Goal: Task Accomplishment & Management: Manage account settings

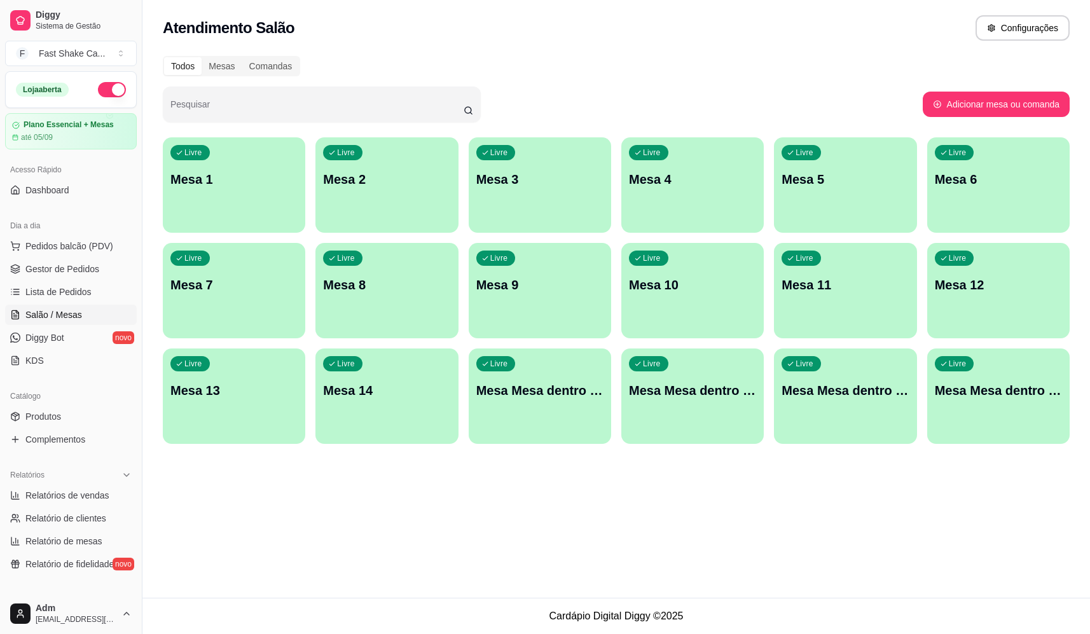
click at [500, 183] on p "Mesa 3" at bounding box center [540, 179] width 127 height 18
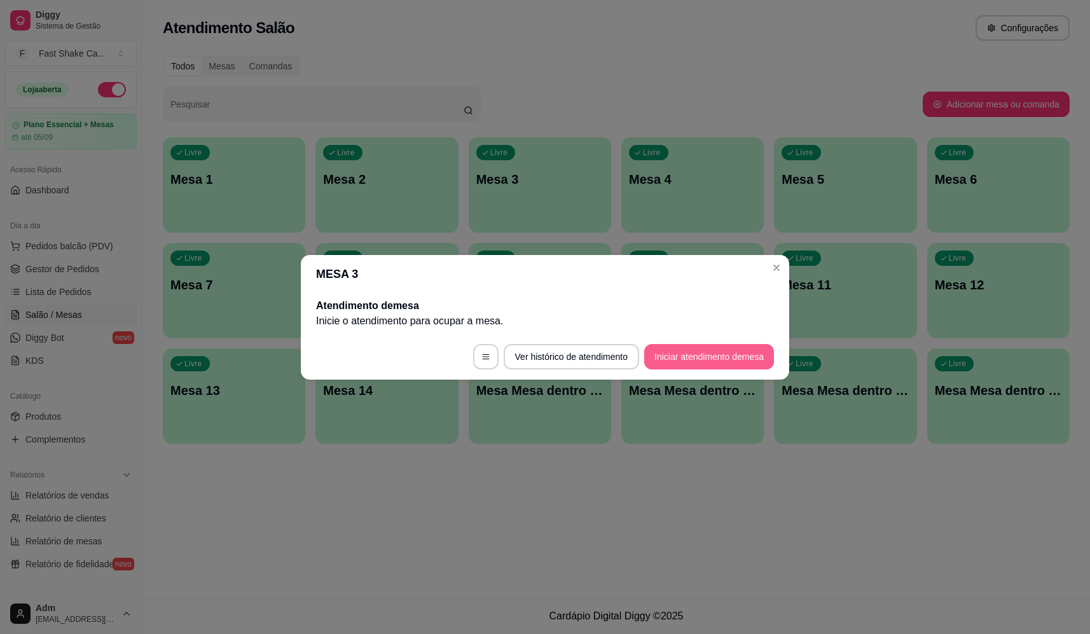
click at [704, 361] on button "Iniciar atendimento de mesa" at bounding box center [709, 356] width 130 height 25
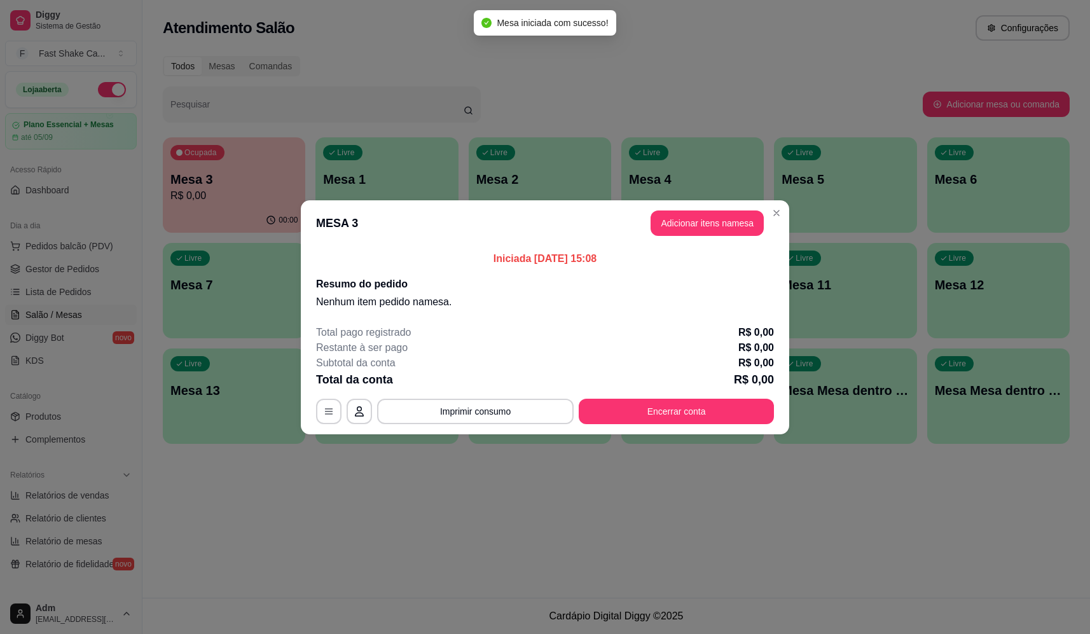
click at [718, 225] on button "Adicionar itens na mesa" at bounding box center [707, 223] width 113 height 25
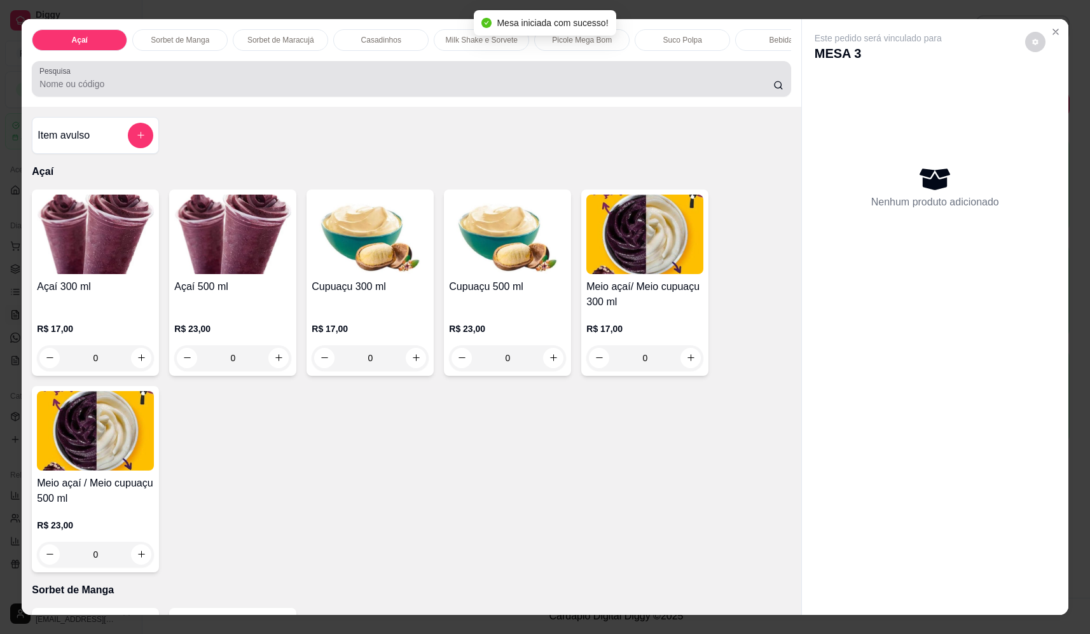
click at [443, 90] on input "Pesquisa" at bounding box center [406, 84] width 734 height 13
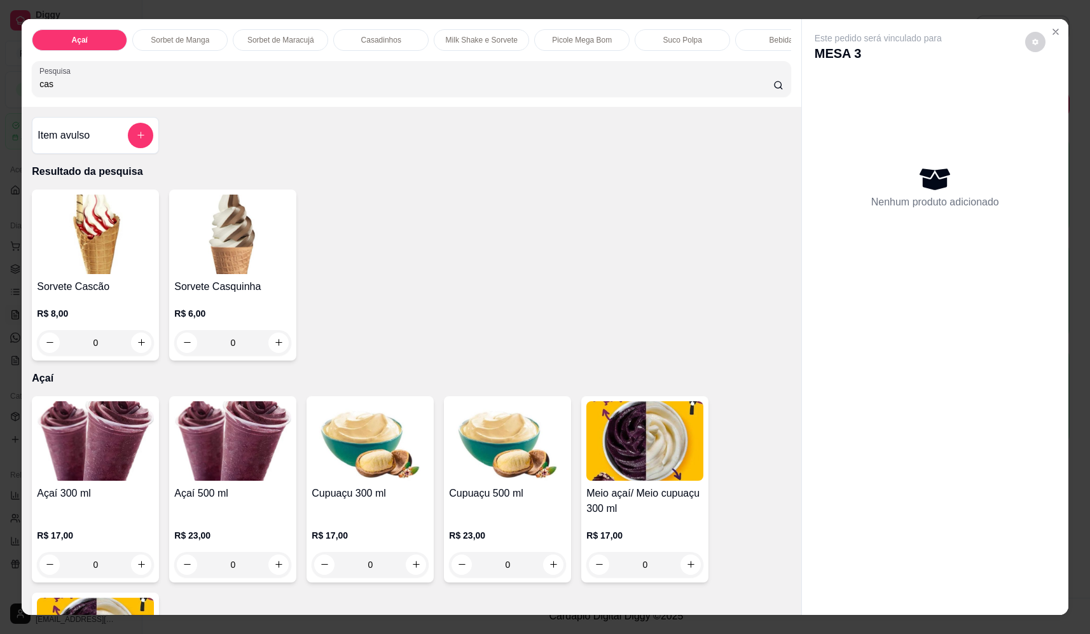
type input "cas"
click at [134, 347] on div "0" at bounding box center [95, 342] width 117 height 25
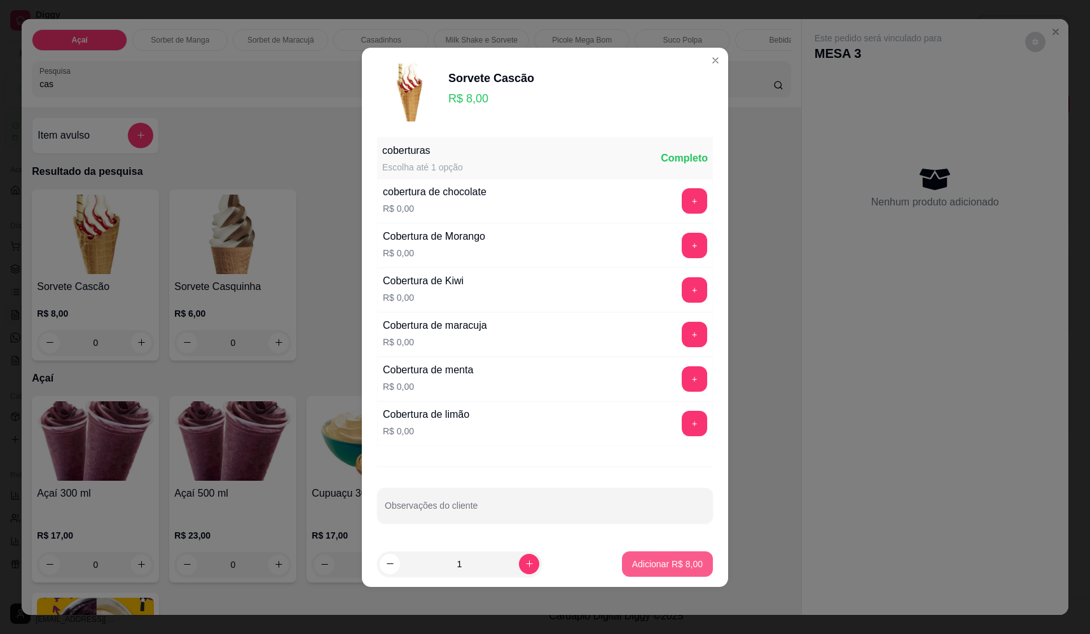
click at [679, 569] on p "Adicionar R$ 8,00" at bounding box center [667, 564] width 71 height 13
type input "1"
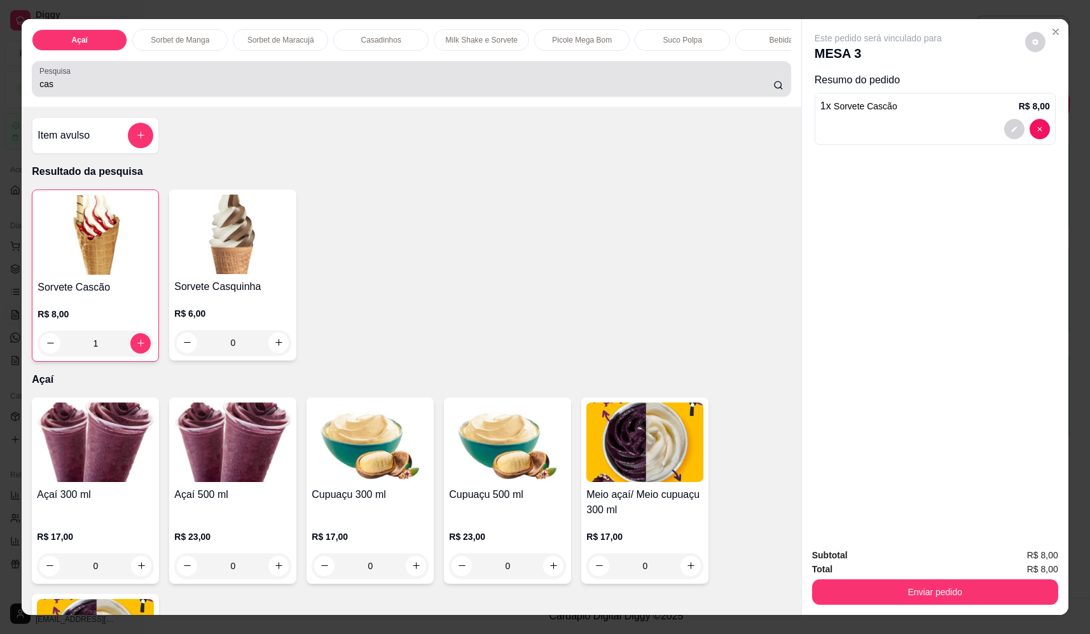
click at [312, 89] on input "cas" at bounding box center [406, 84] width 734 height 13
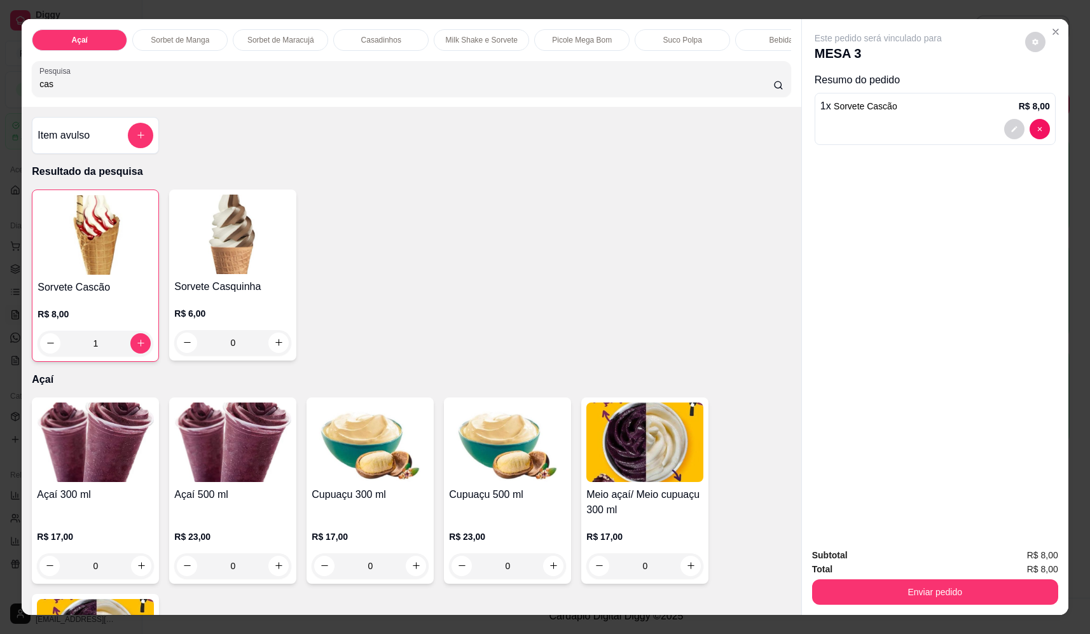
drag, startPoint x: 113, startPoint y: 73, endPoint x: 17, endPoint y: 101, distance: 100.1
click at [22, 101] on div "Açaí Sorbet de Manga Sorbet de Maracujá Casadinhos Milk Shake e Sorvete Picole …" at bounding box center [411, 63] width 779 height 88
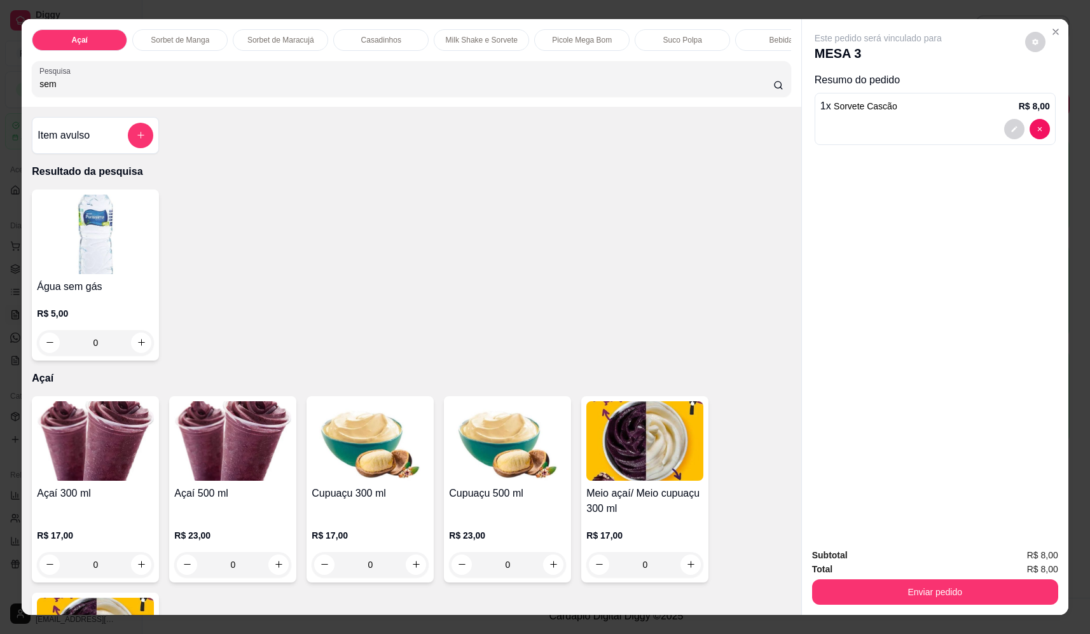
type input "sem"
click at [139, 348] on icon "increase-product-quantity" at bounding box center [142, 343] width 10 height 10
type input "1"
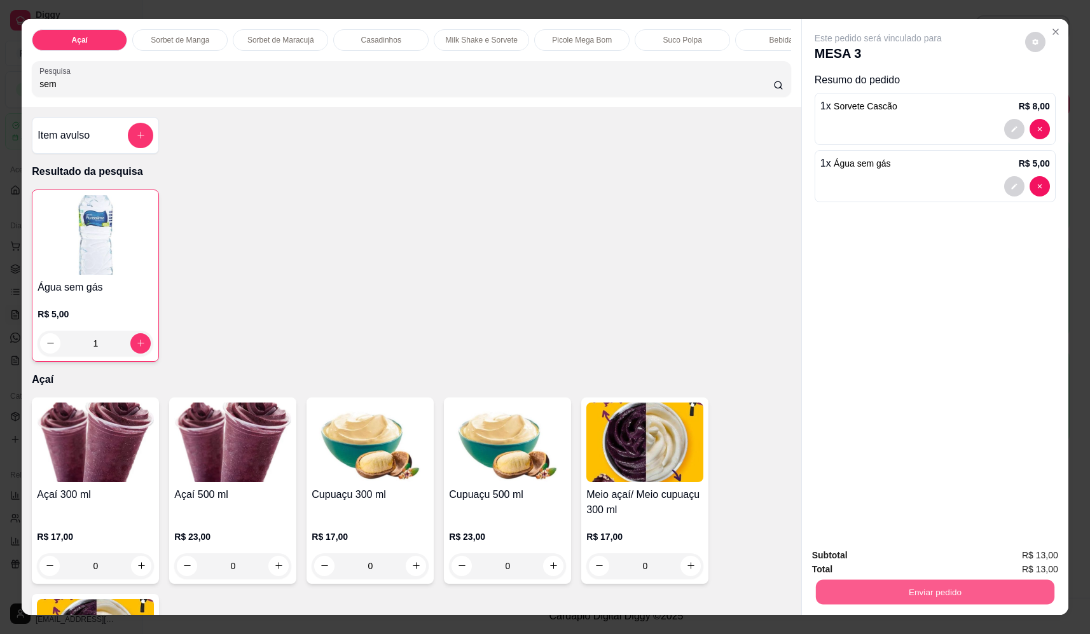
click at [900, 603] on button "Enviar pedido" at bounding box center [935, 592] width 239 height 25
click at [893, 561] on button "Não registrar e enviar pedido" at bounding box center [893, 561] width 132 height 24
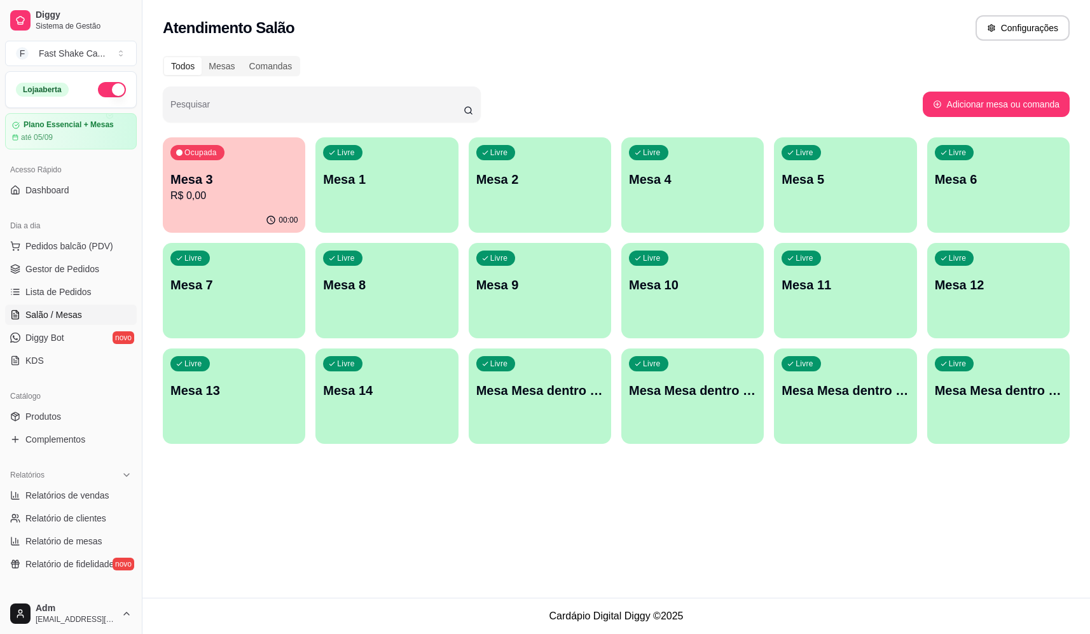
click at [215, 186] on p "Mesa 3" at bounding box center [233, 179] width 127 height 18
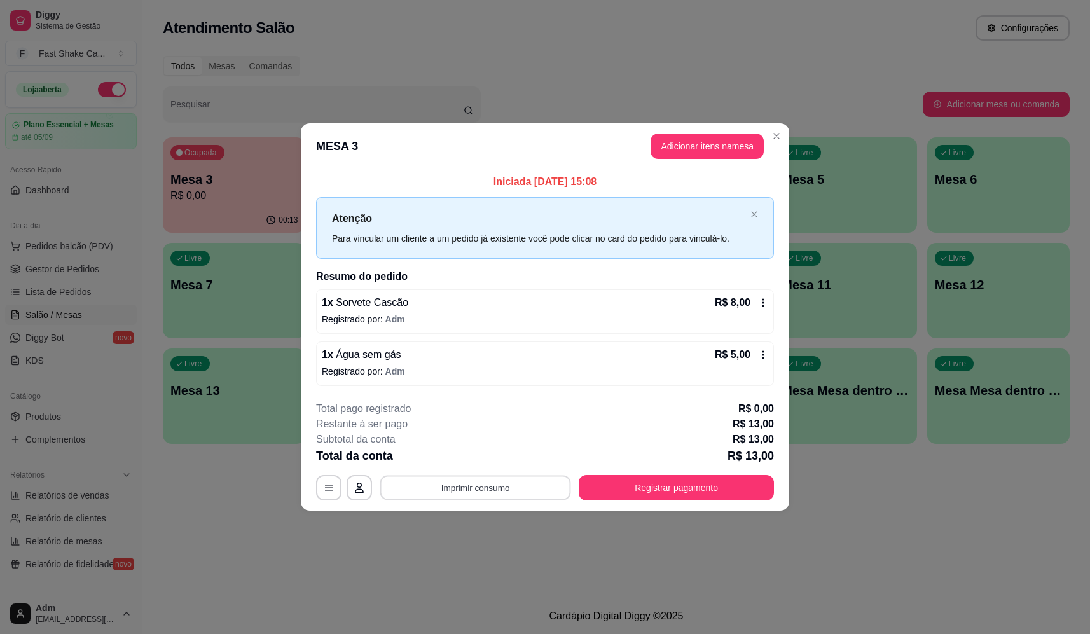
click at [459, 485] on button "Imprimir consumo" at bounding box center [475, 488] width 191 height 25
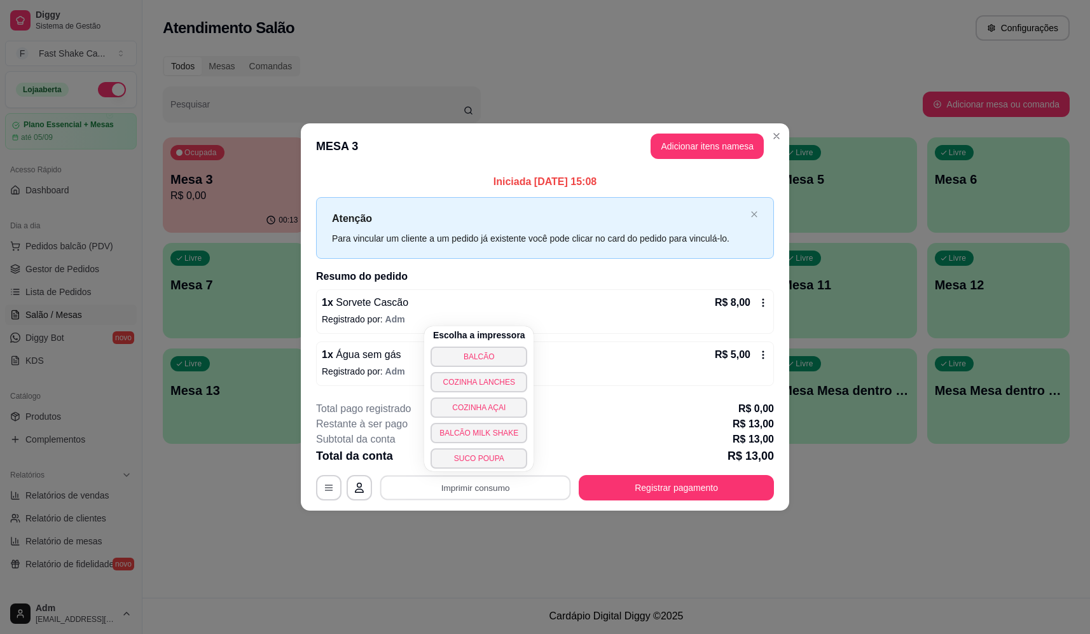
click at [625, 412] on div "**********" at bounding box center [545, 450] width 458 height 99
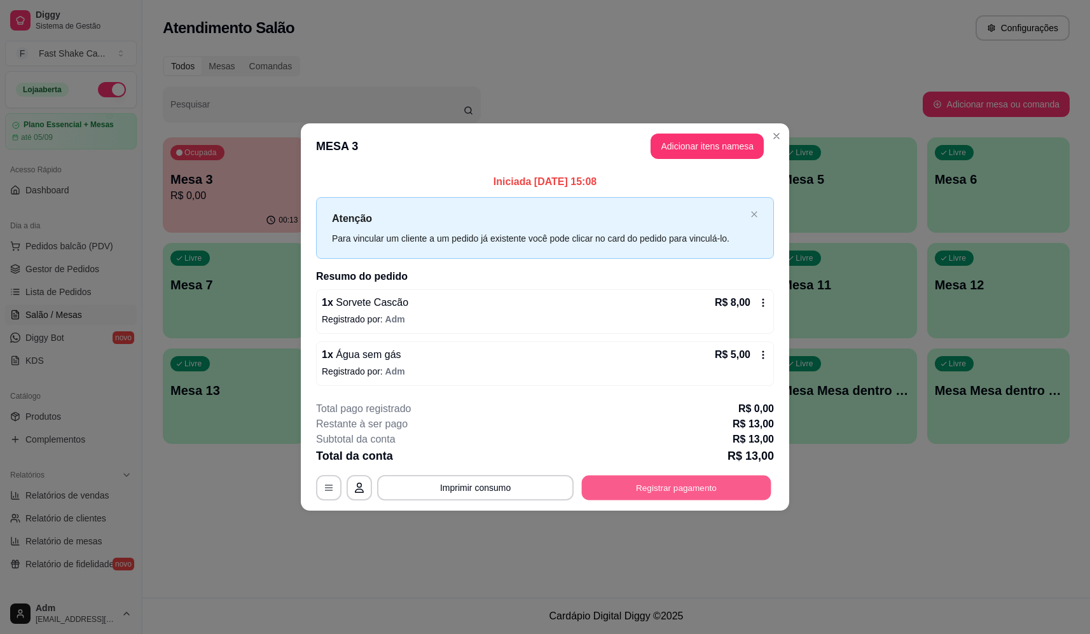
click at [674, 475] on div "**********" at bounding box center [545, 450] width 458 height 99
click at [671, 474] on div "**********" at bounding box center [545, 450] width 458 height 99
click at [657, 478] on button "Registrar pagamento" at bounding box center [676, 487] width 195 height 25
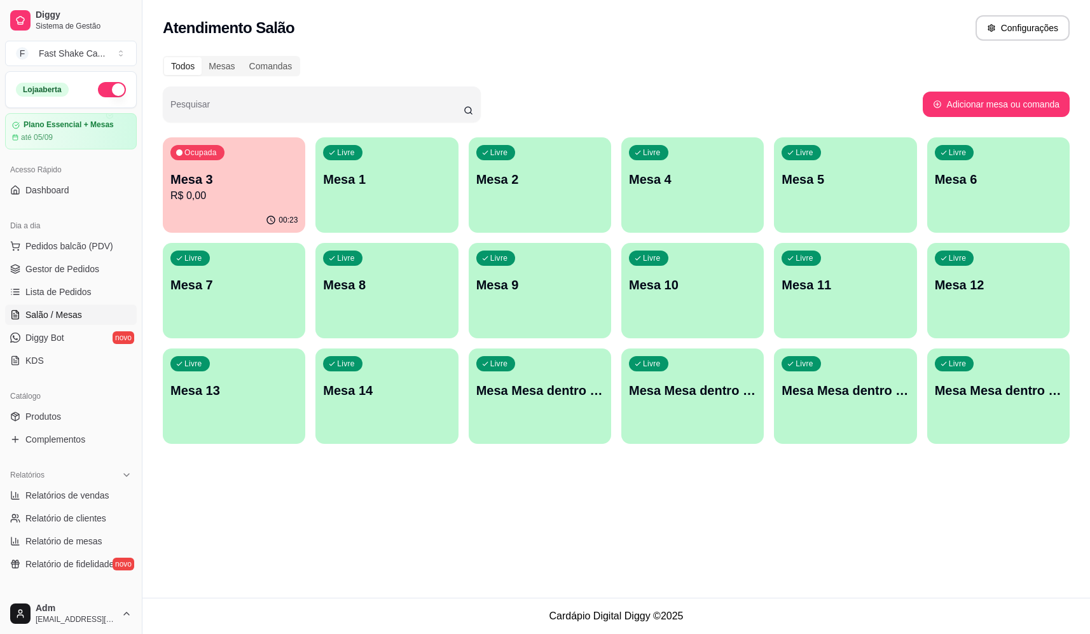
click at [688, 65] on div "Todos Mesas Comandas" at bounding box center [616, 66] width 907 height 20
click at [231, 202] on p "R$ 0,00" at bounding box center [233, 195] width 123 height 15
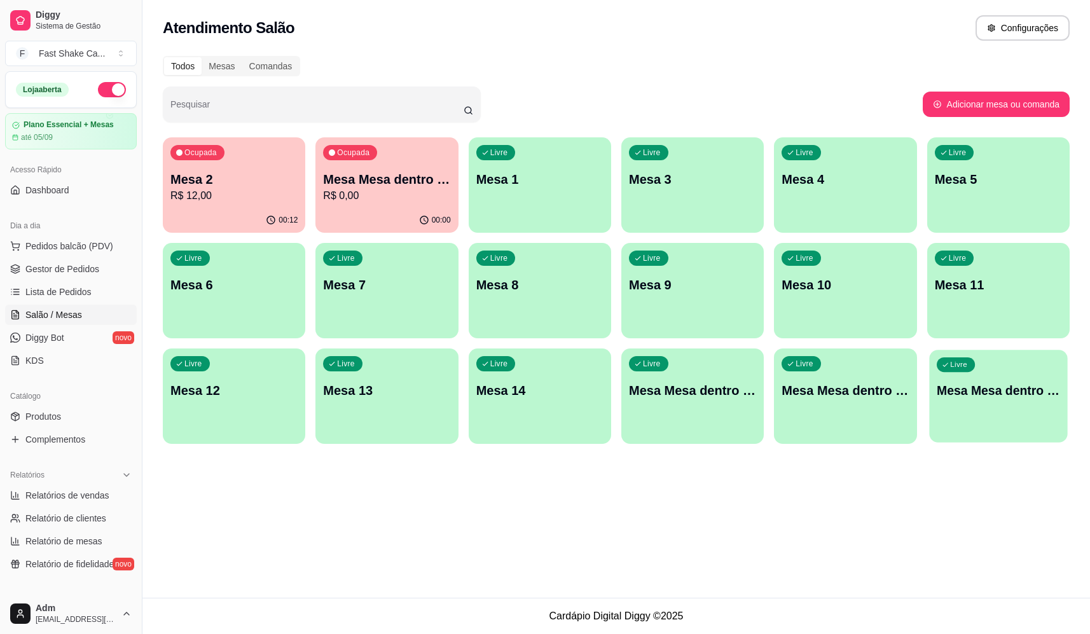
click at [1020, 398] on p "Mesa Mesa dentro vermelha" at bounding box center [998, 390] width 123 height 17
click at [412, 202] on p "R$ 0,00" at bounding box center [386, 195] width 127 height 15
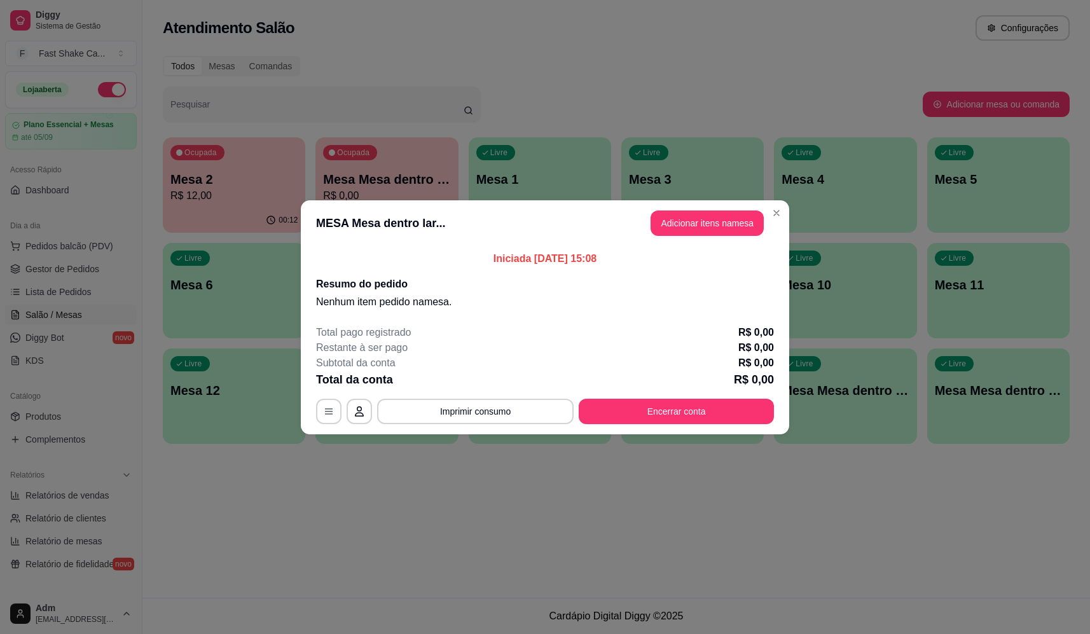
click at [711, 238] on header "MESA Mesa dentro lar... Adicionar itens na mesa" at bounding box center [545, 223] width 489 height 46
click at [707, 235] on button "Adicionar itens na mesa" at bounding box center [707, 223] width 113 height 25
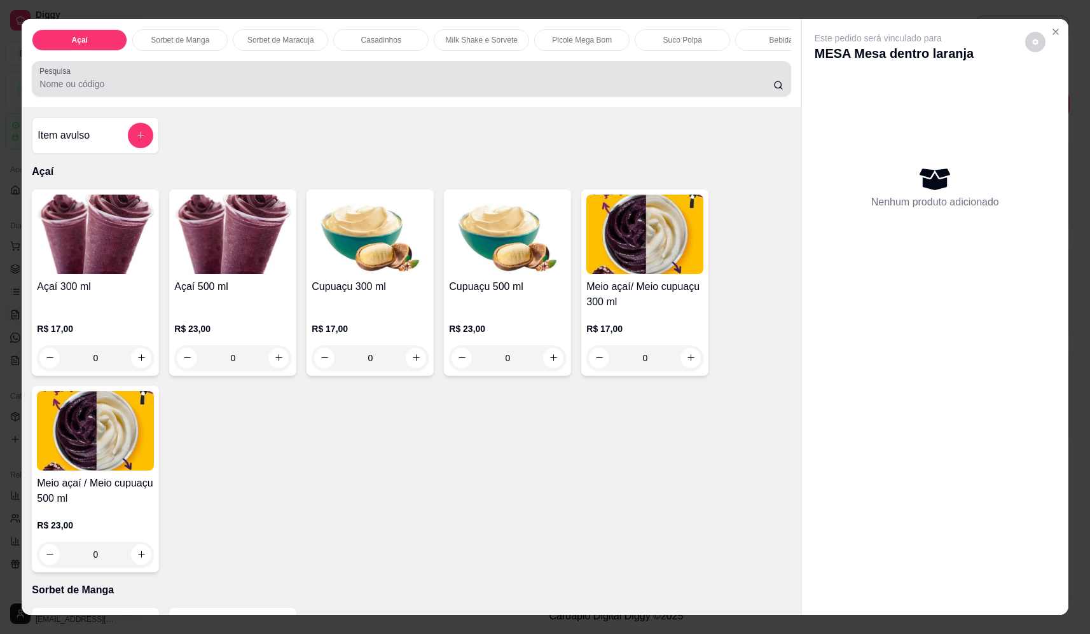
click at [365, 97] on div "Pesquisa" at bounding box center [411, 79] width 759 height 36
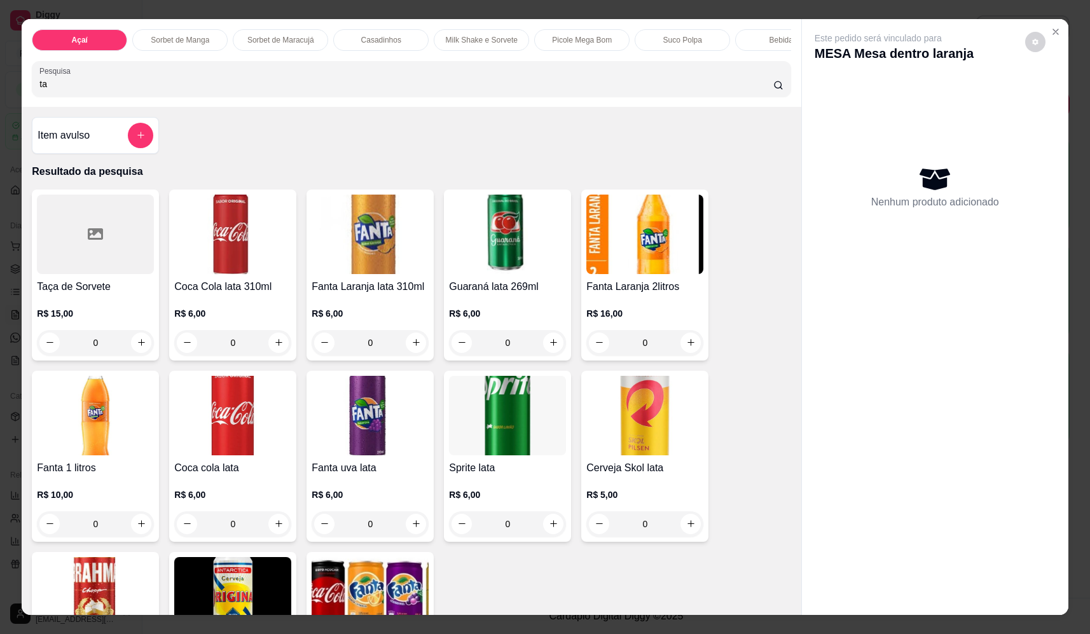
type input "ta"
click at [137, 355] on div "0" at bounding box center [95, 342] width 117 height 25
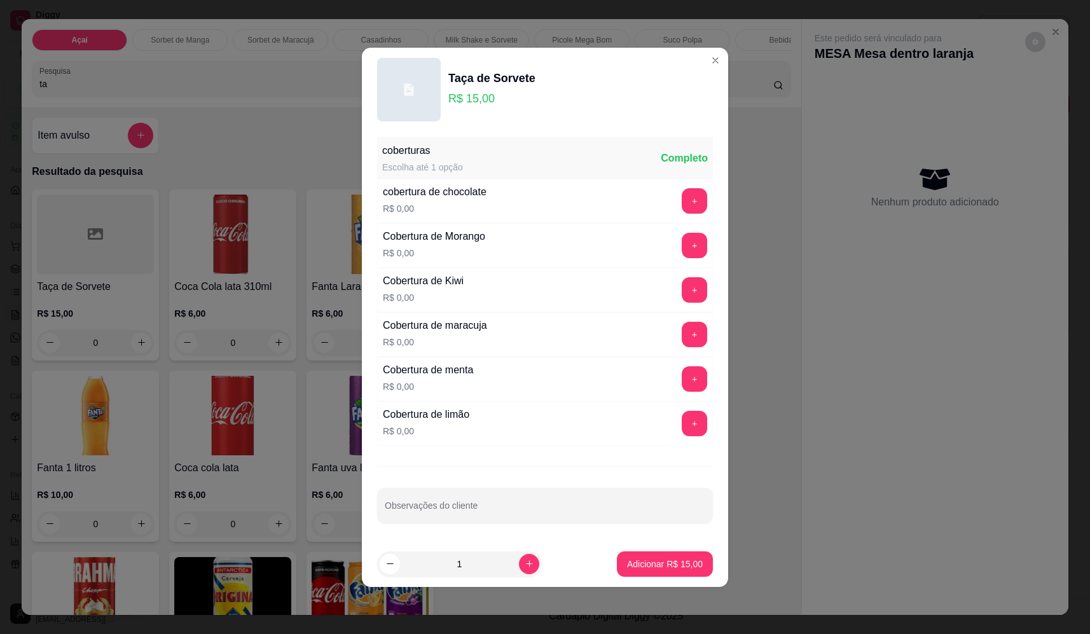
click at [680, 565] on p "Adicionar R$ 15,00" at bounding box center [665, 564] width 76 height 13
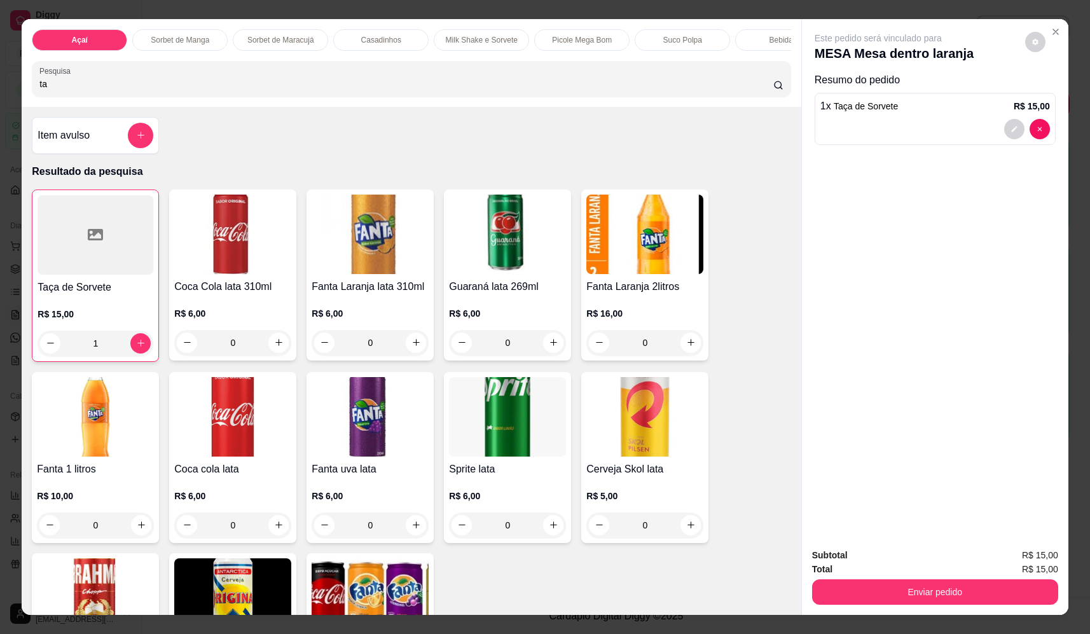
type input "1"
drag, startPoint x: 249, startPoint y: 119, endPoint x: 16, endPoint y: 94, distance: 234.9
click at [14, 94] on div "Açaí Sorbet de Manga Sorbet de Maracujá Casadinhos Milk Shake e Sorvete Picole …" at bounding box center [545, 317] width 1090 height 634
drag, startPoint x: 94, startPoint y: 90, endPoint x: 25, endPoint y: 88, distance: 68.7
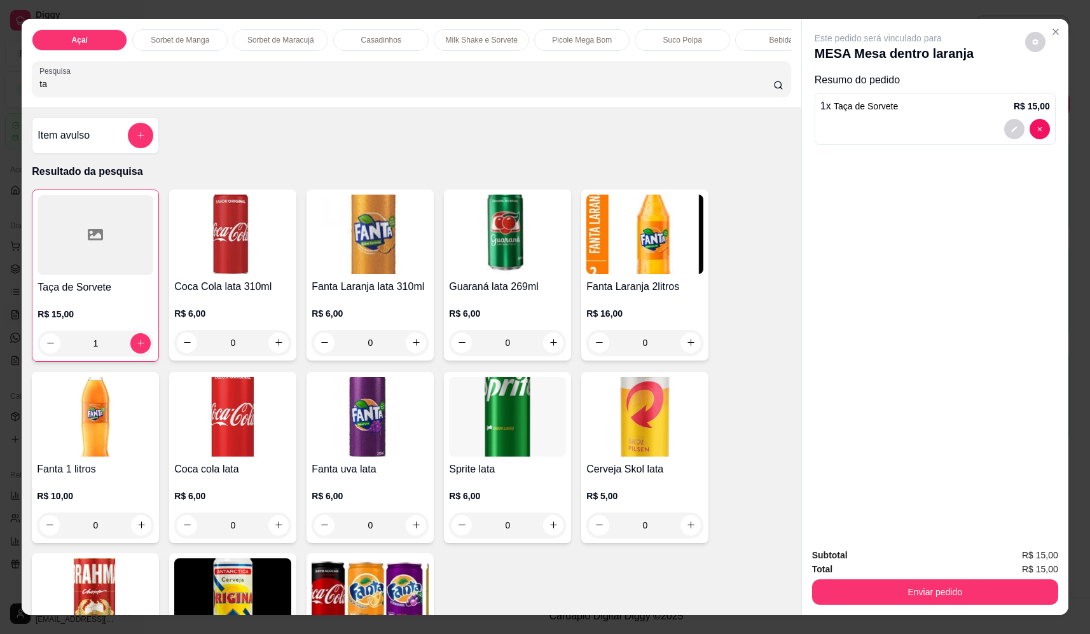
click at [25, 88] on div "Açaí Sorbet de Manga Sorbet de Maracujá Casadinhos Milk Shake e Sorvete Picole …" at bounding box center [411, 63] width 779 height 88
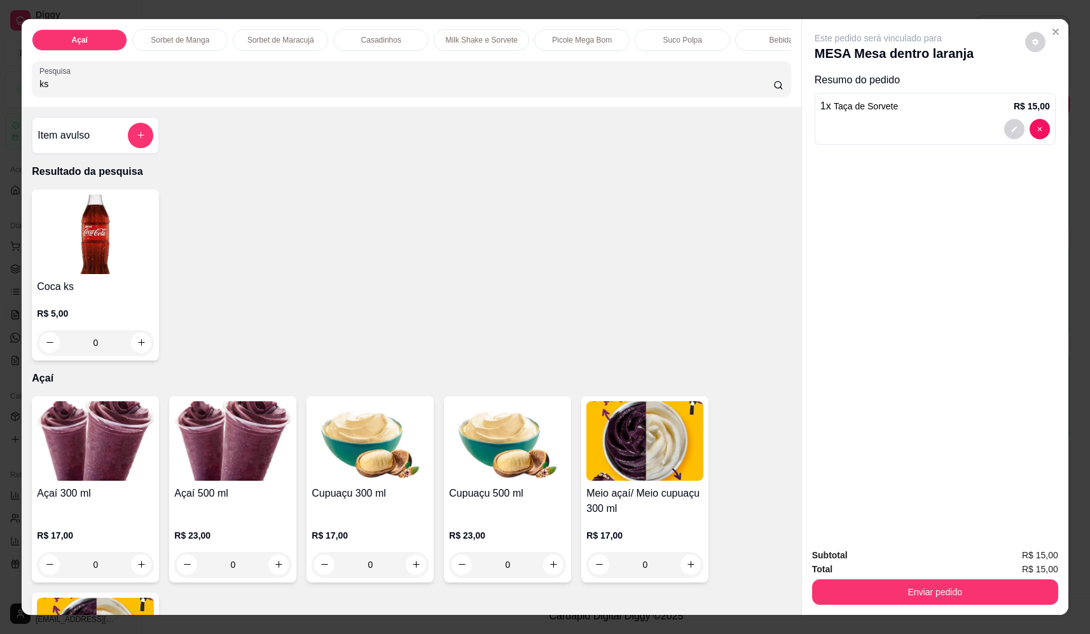
type input "ks"
click at [141, 352] on button "increase-product-quantity" at bounding box center [142, 343] width 20 height 20
type input "1"
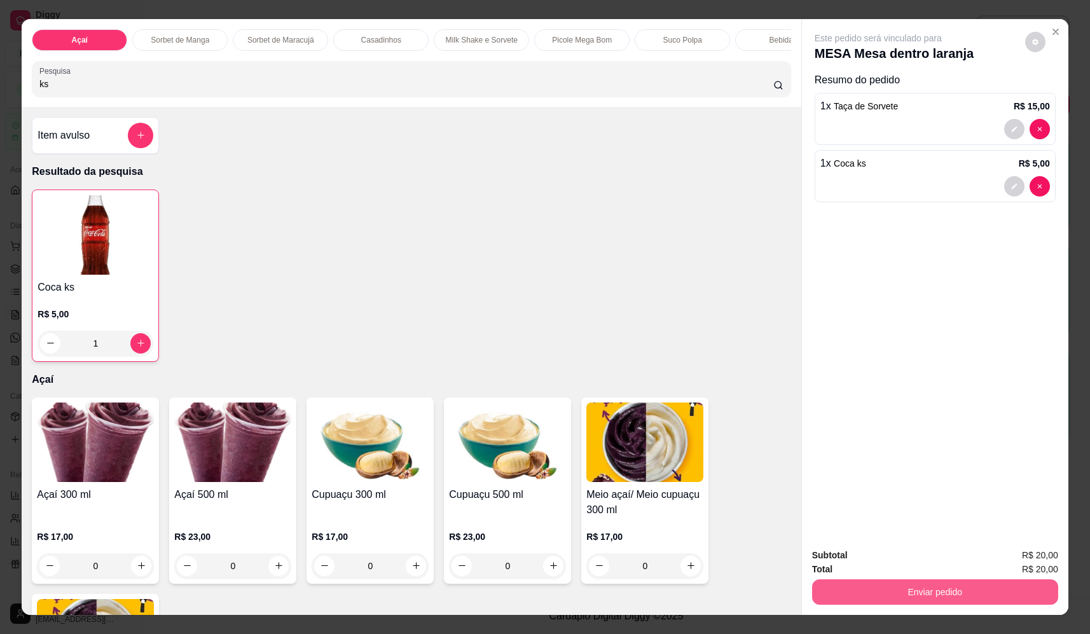
click at [926, 585] on button "Enviar pedido" at bounding box center [935, 592] width 246 height 25
click at [893, 563] on button "Não registrar e enviar pedido" at bounding box center [893, 561] width 132 height 24
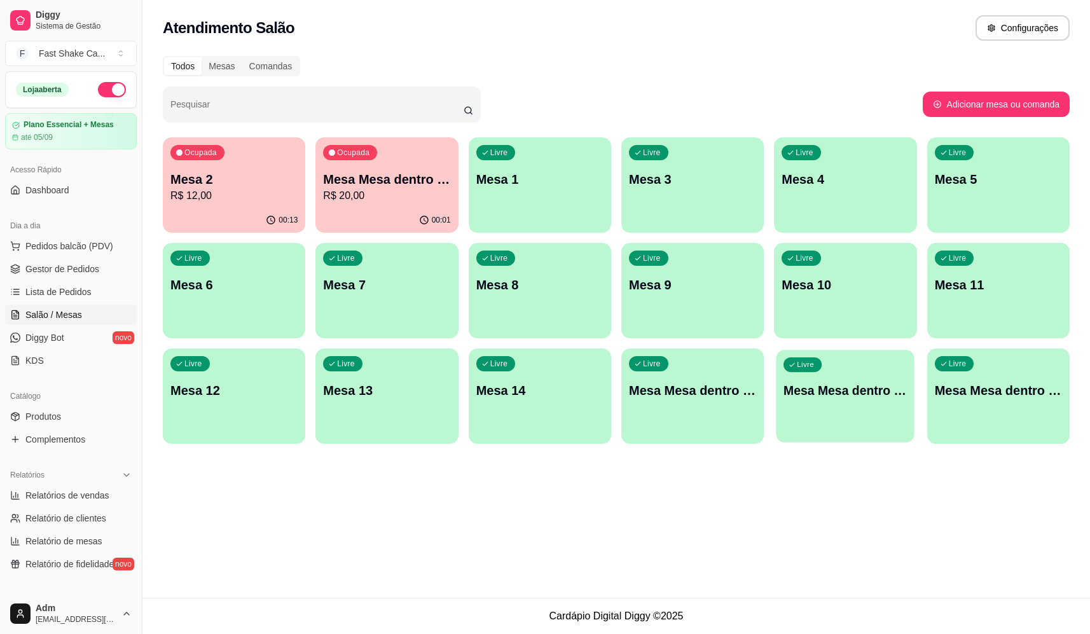
click at [870, 385] on p "Mesa Mesa dentro verde" at bounding box center [845, 390] width 123 height 17
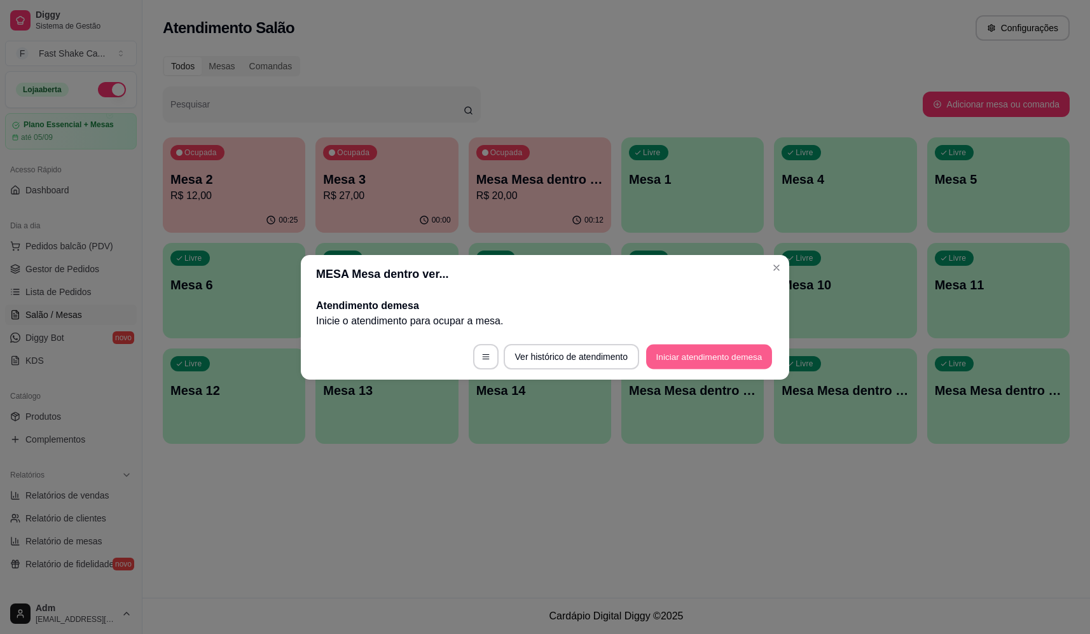
click at [676, 356] on button "Iniciar atendimento de mesa" at bounding box center [709, 356] width 126 height 25
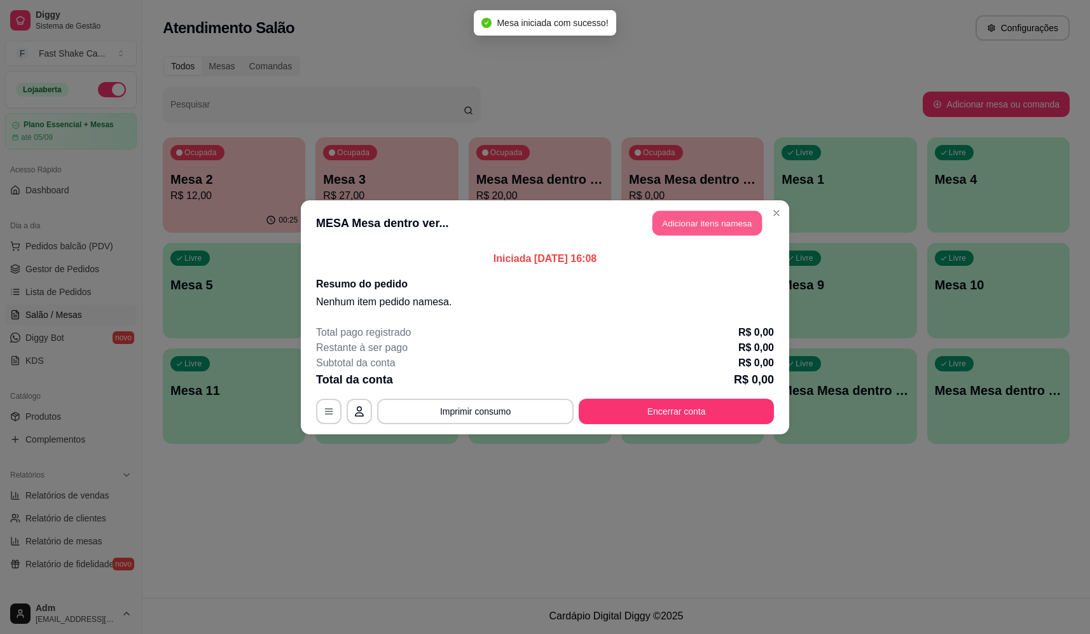
click at [692, 225] on button "Adicionar itens na mesa" at bounding box center [707, 223] width 109 height 25
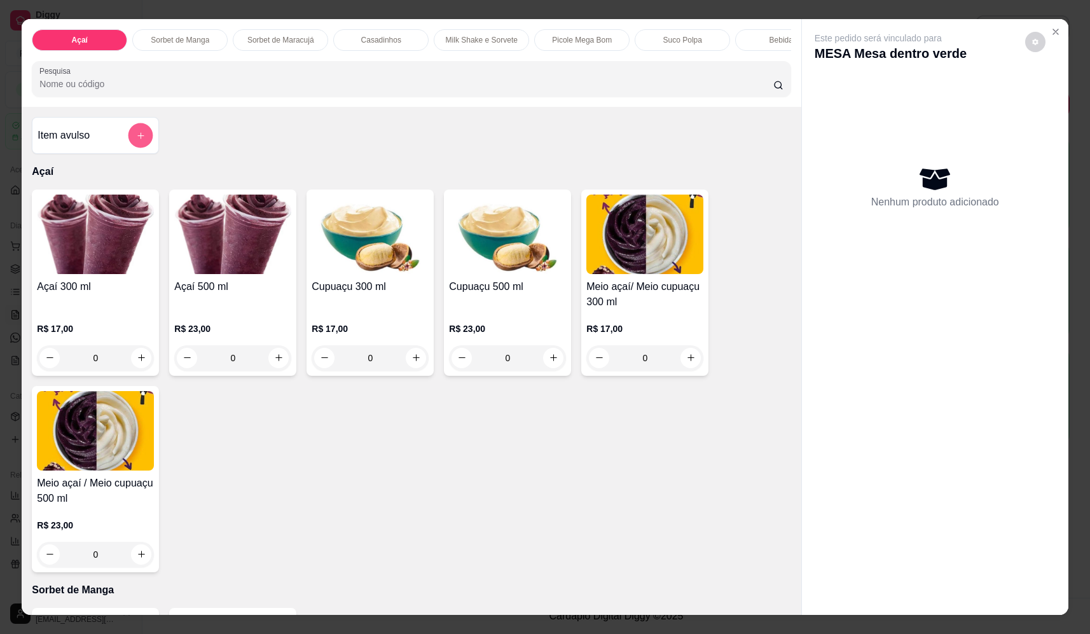
click at [132, 139] on button "add-separate-item" at bounding box center [141, 135] width 25 height 25
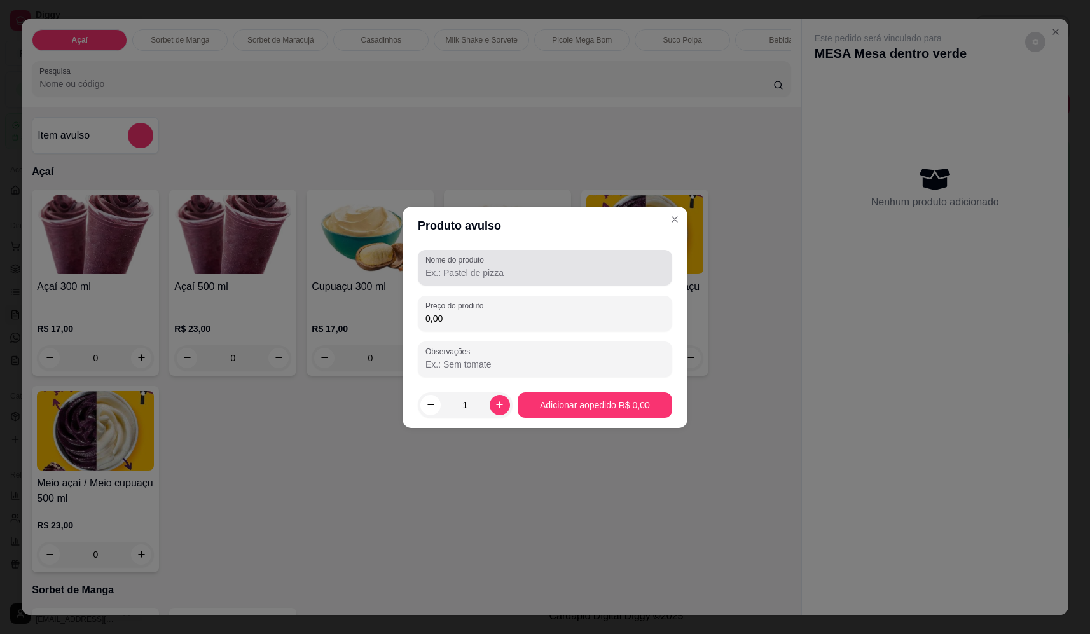
click at [593, 276] on input "Nome do produto" at bounding box center [545, 273] width 239 height 13
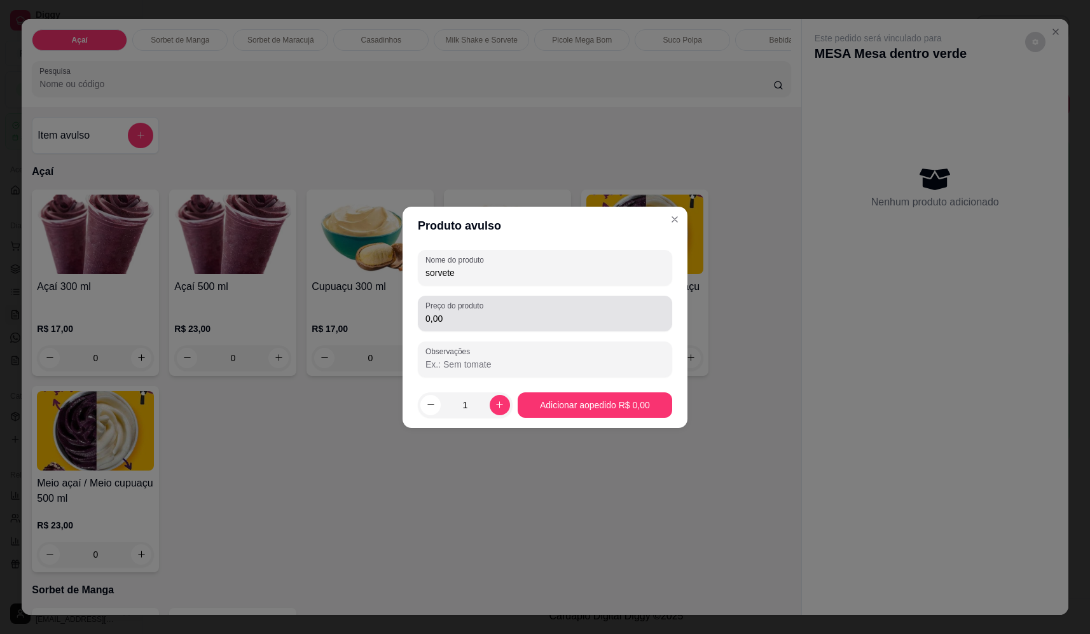
type input "sorvete"
click at [527, 319] on input "0,00" at bounding box center [545, 318] width 239 height 13
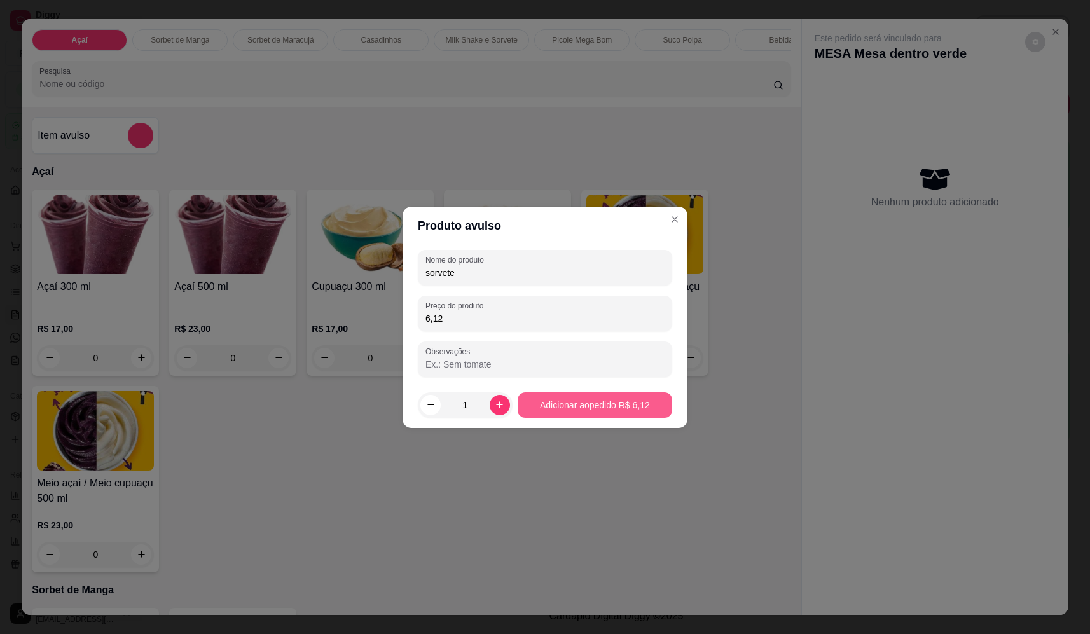
type input "6,12"
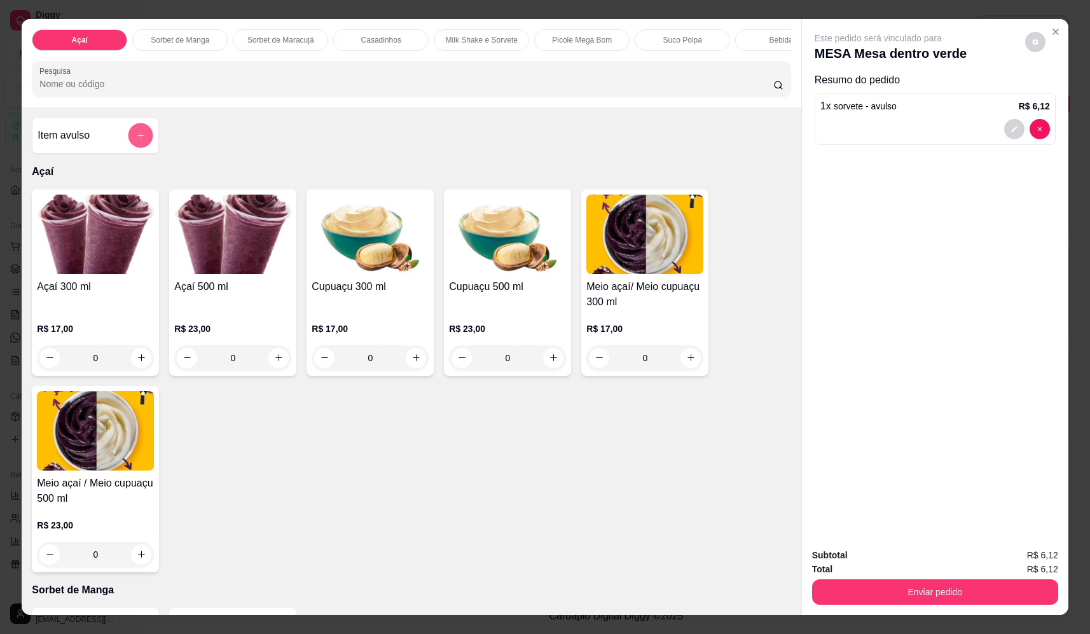
click at [143, 141] on button "add-separate-item" at bounding box center [141, 135] width 25 height 25
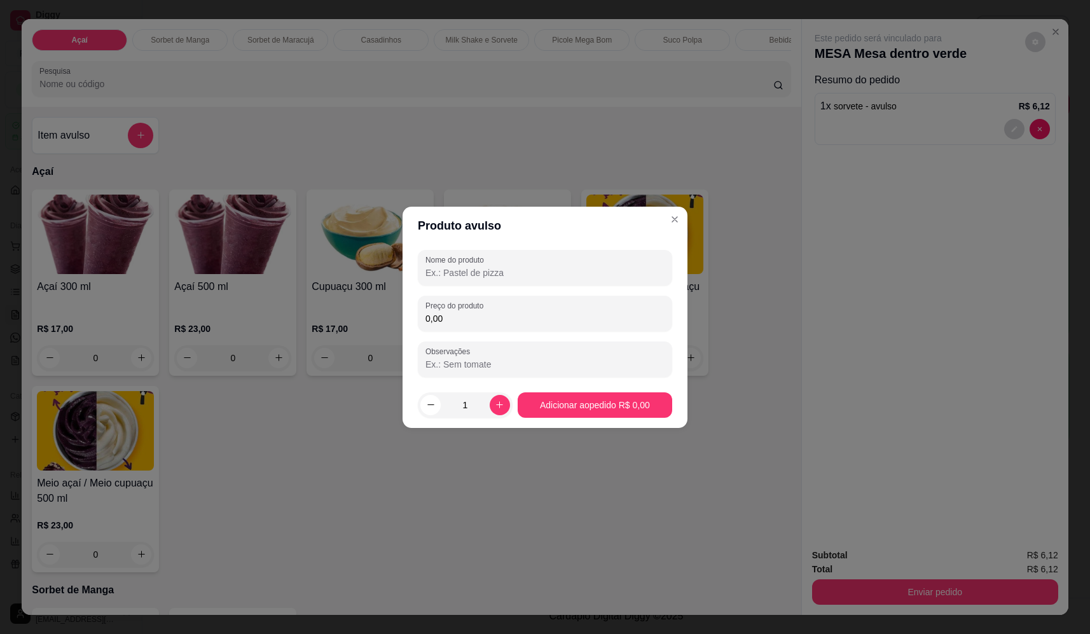
drag, startPoint x: 569, startPoint y: 269, endPoint x: 556, endPoint y: 281, distance: 18.0
click at [569, 270] on input "Nome do produto" at bounding box center [545, 273] width 239 height 13
type input "sorvete"
click at [496, 307] on div "0,00" at bounding box center [545, 313] width 239 height 25
type input "10,54"
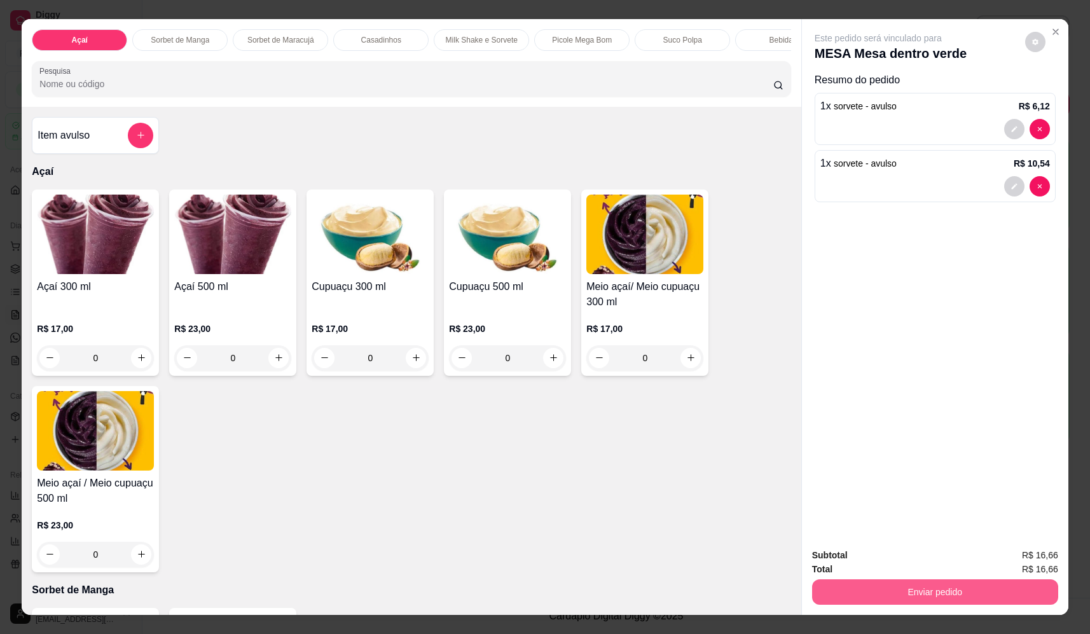
click at [993, 592] on button "Enviar pedido" at bounding box center [935, 592] width 246 height 25
click at [917, 553] on button "Não registrar e enviar pedido" at bounding box center [893, 561] width 129 height 24
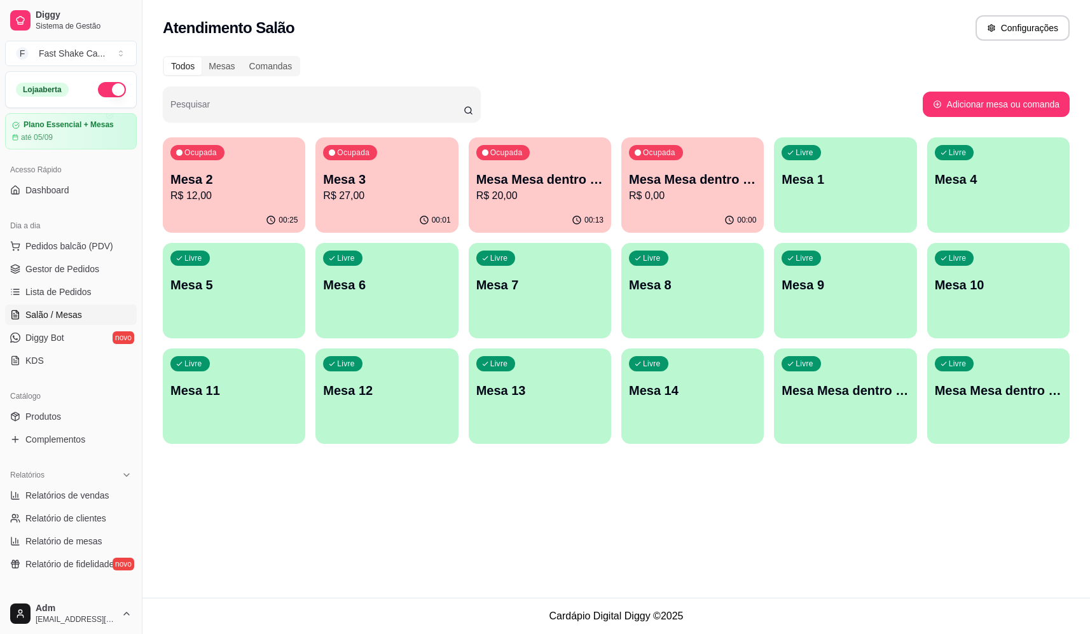
click at [593, 165] on div "Ocupada Mesa Mesa dentro laranja R$ 20,00" at bounding box center [540, 172] width 143 height 71
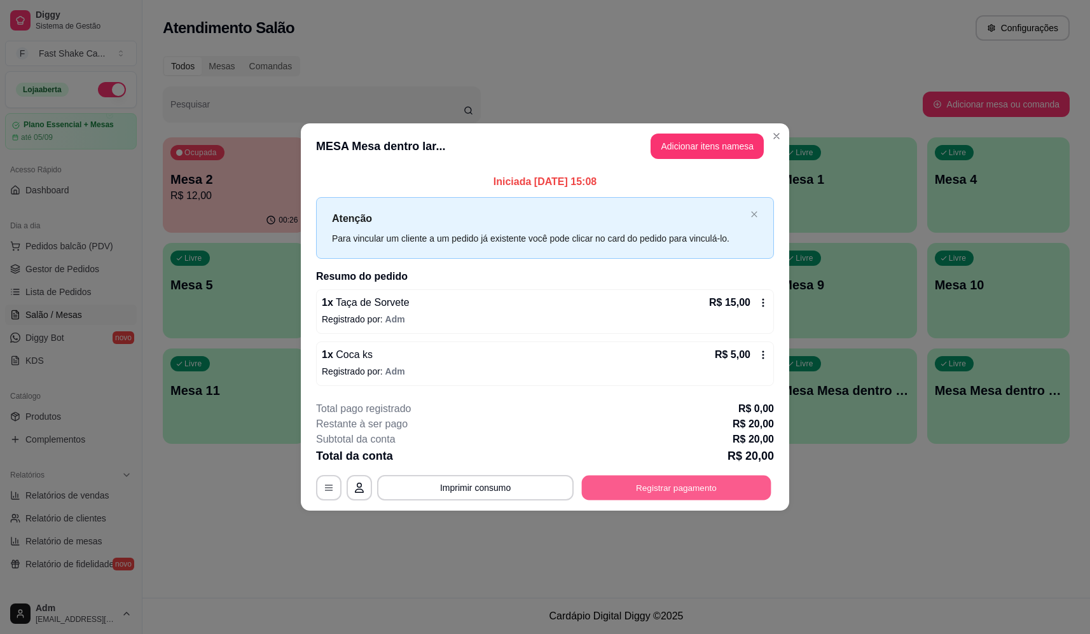
click at [711, 492] on button "Registrar pagamento" at bounding box center [677, 488] width 190 height 25
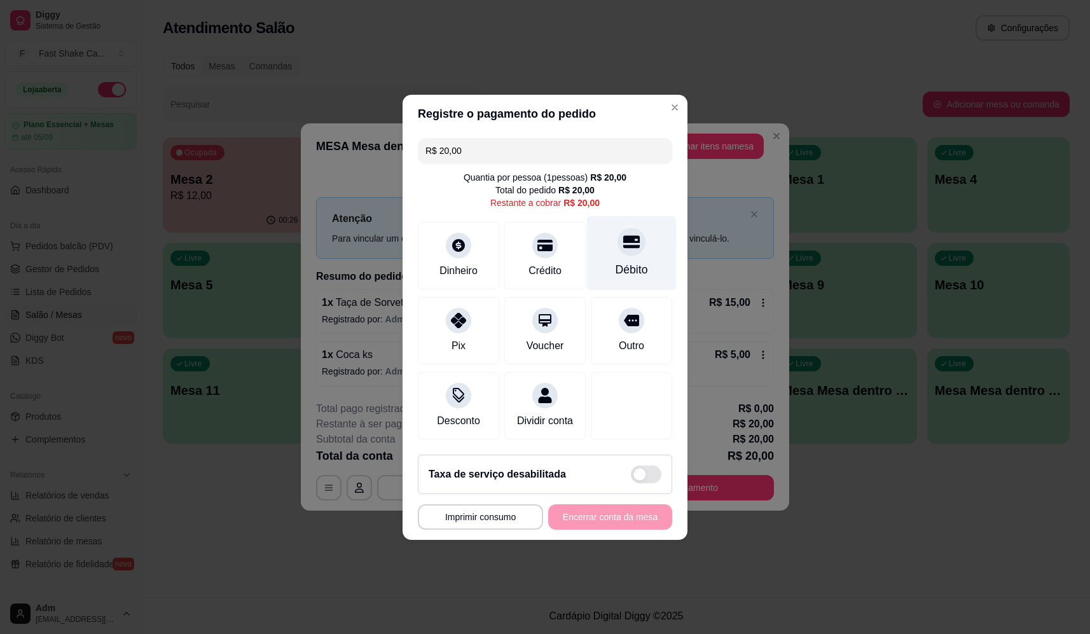
click at [593, 242] on div "Débito" at bounding box center [632, 253] width 90 height 74
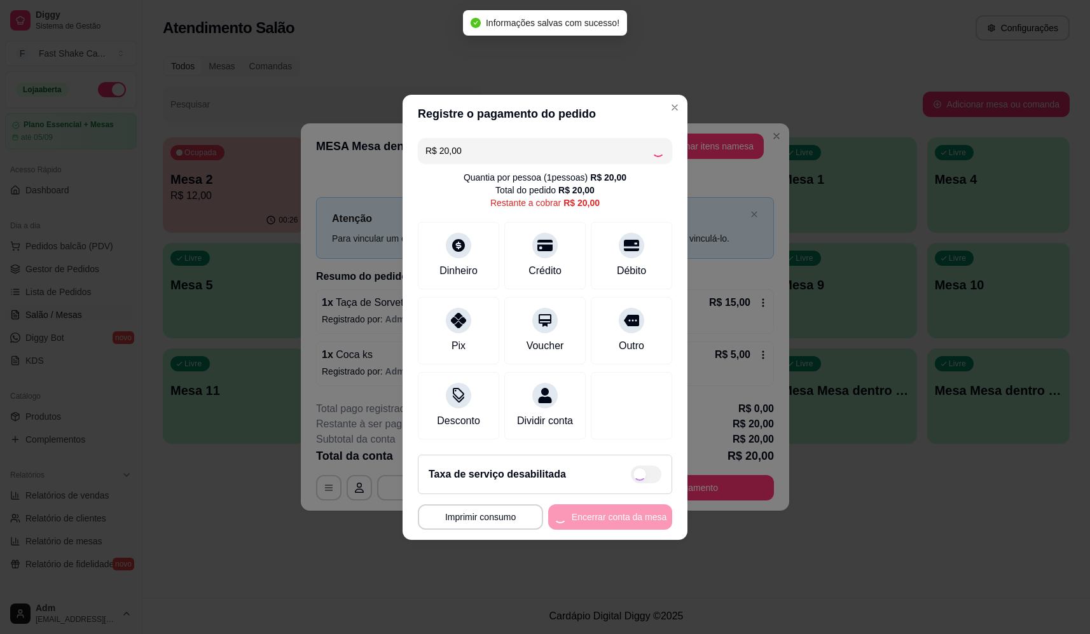
type input "R$ 0,00"
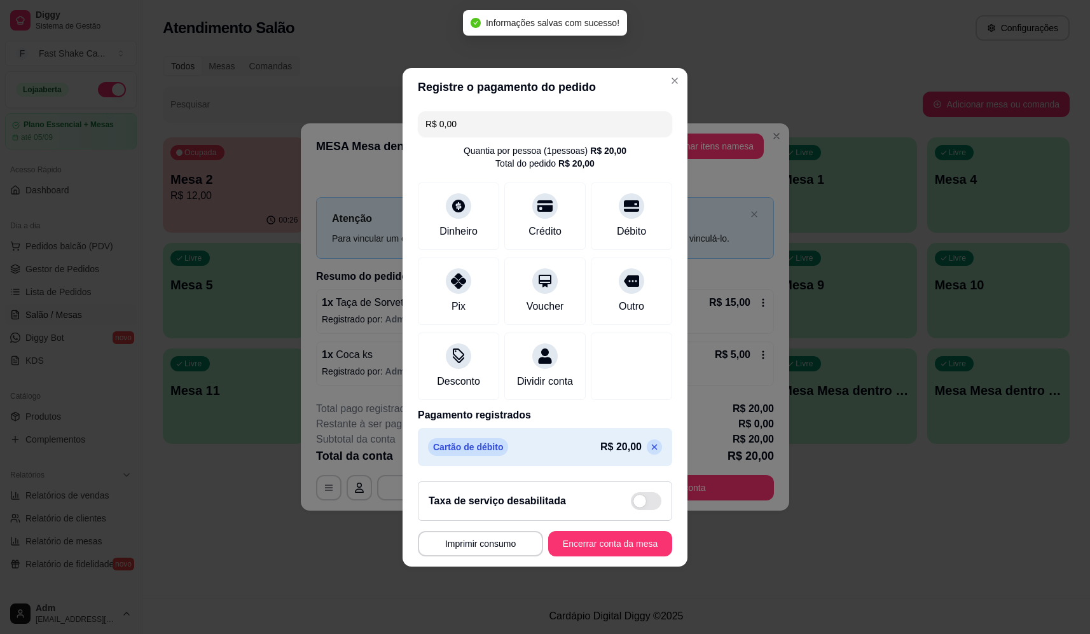
click at [592, 538] on footer "**********" at bounding box center [545, 518] width 285 height 95
click at [597, 542] on button "Encerrar conta da mesa" at bounding box center [610, 543] width 124 height 25
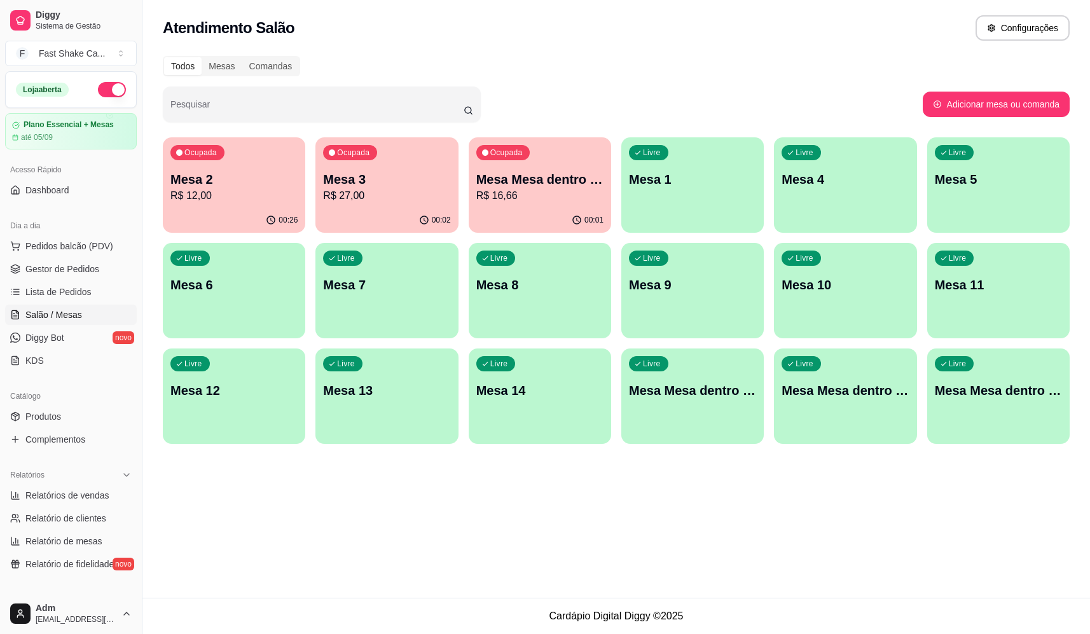
click at [674, 124] on div "Todos Mesas Comandas Pesquisar Adicionar mesa ou comanda Ocupada Mesa 2 R$ 12,0…" at bounding box center [617, 253] width 948 height 411
click at [536, 176] on p "Mesa Mesa dentro verde" at bounding box center [539, 179] width 123 height 17
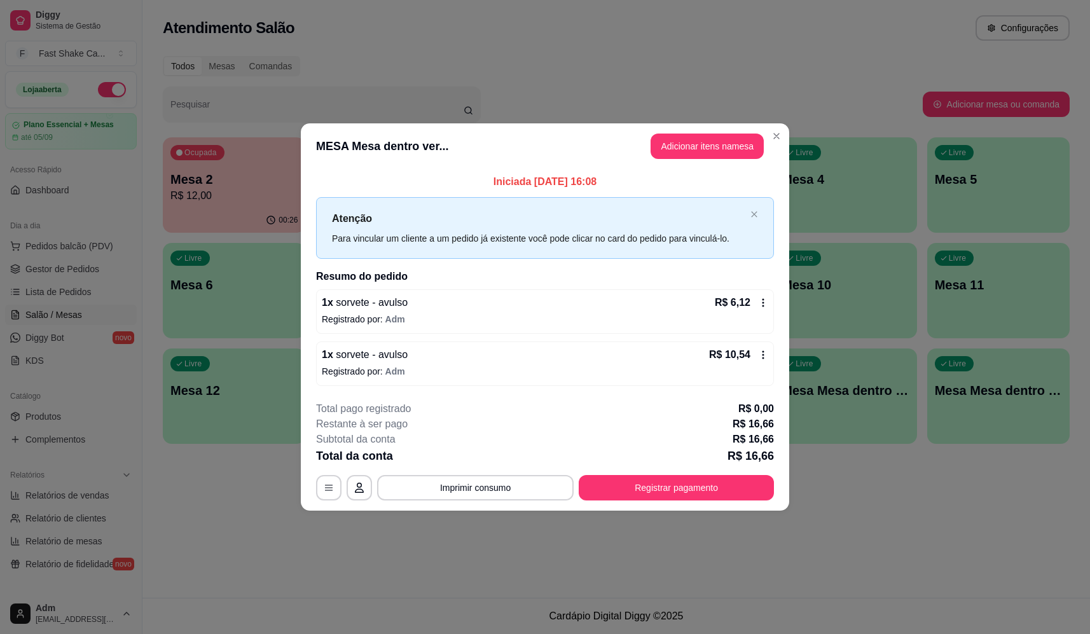
drag, startPoint x: 703, startPoint y: 162, endPoint x: 700, endPoint y: 150, distance: 12.5
click at [702, 162] on header "MESA Mesa dentro ver... Adicionar itens na mesa" at bounding box center [545, 146] width 489 height 46
click at [700, 148] on button "Adicionar itens na mesa" at bounding box center [707, 146] width 113 height 25
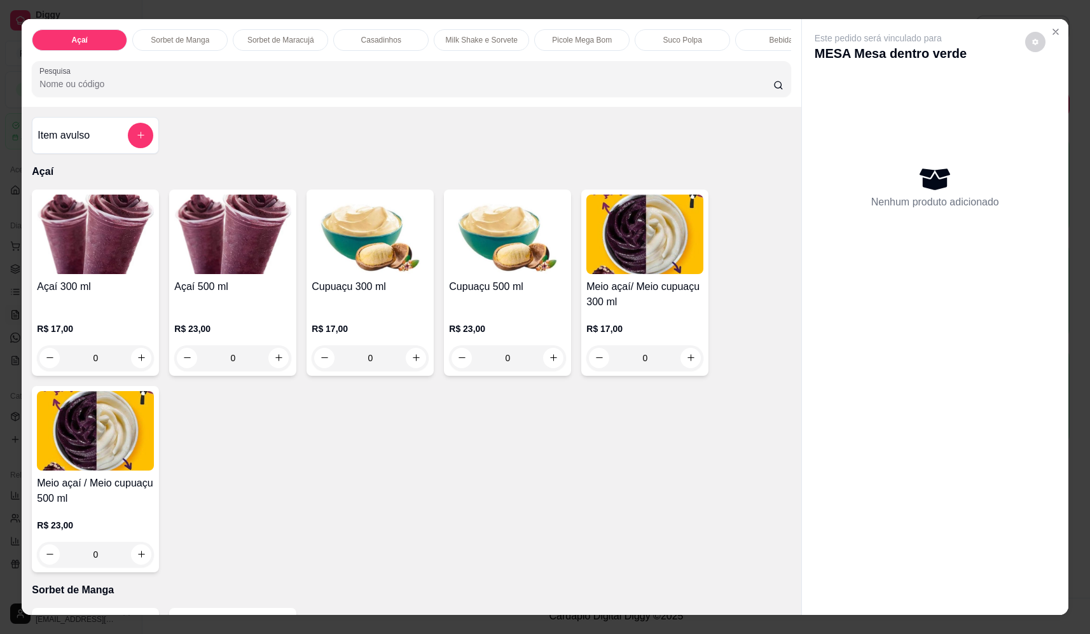
click at [382, 90] on input "Pesquisa" at bounding box center [406, 84] width 734 height 13
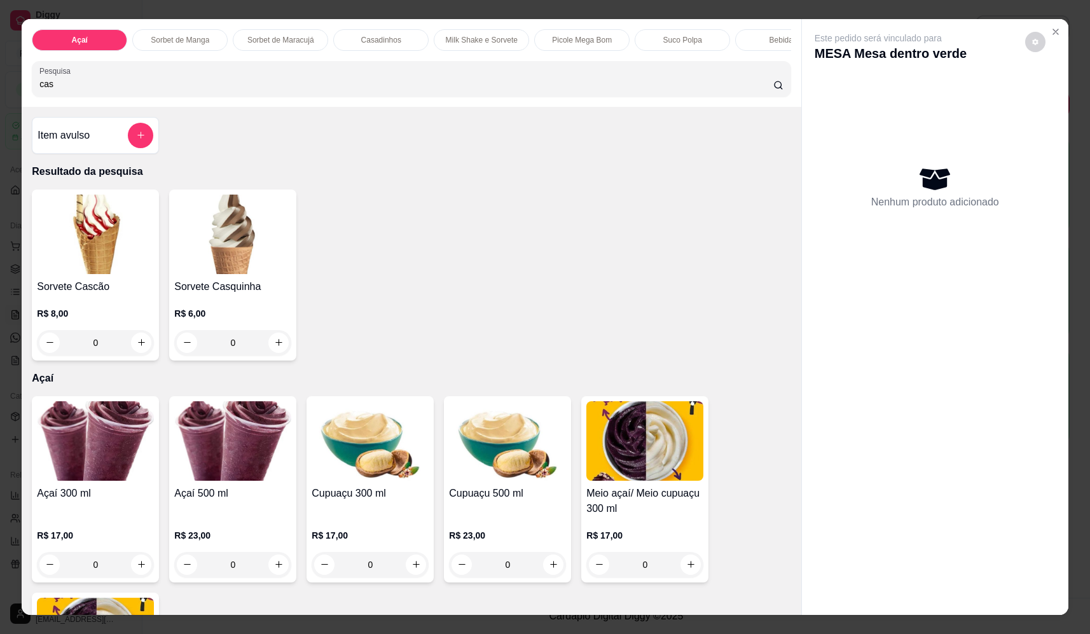
type input "cas"
click at [141, 342] on div "0" at bounding box center [95, 342] width 117 height 25
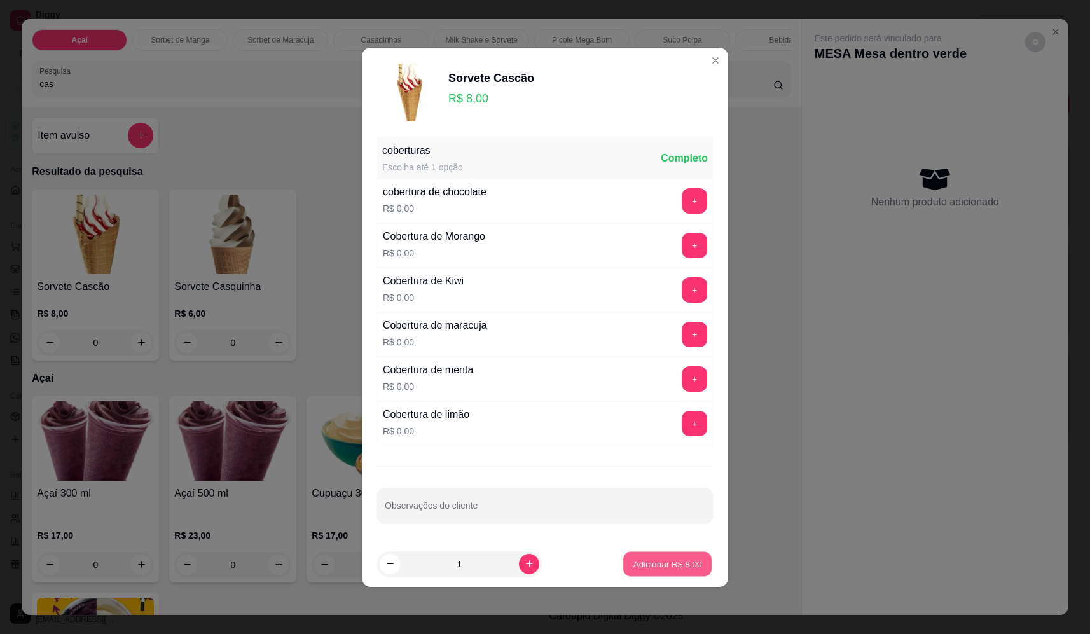
click at [698, 558] on button "Adicionar R$ 8,00" at bounding box center [667, 564] width 88 height 25
type input "1"
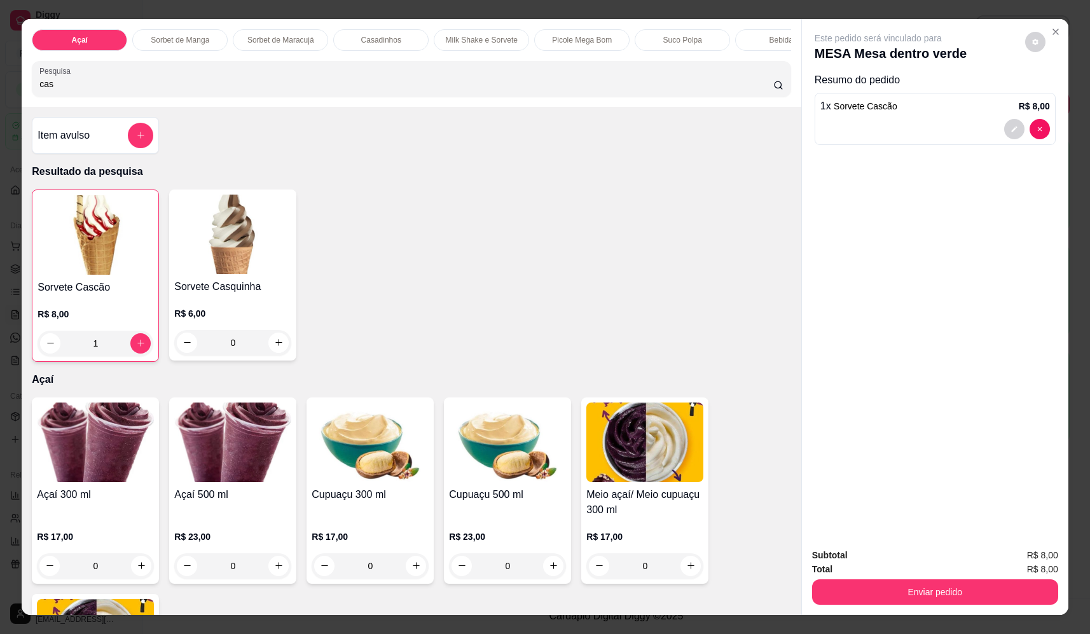
click at [908, 594] on button "Enviar pedido" at bounding box center [935, 592] width 246 height 25
click at [889, 559] on button "Não registrar e enviar pedido" at bounding box center [899, 563] width 107 height 20
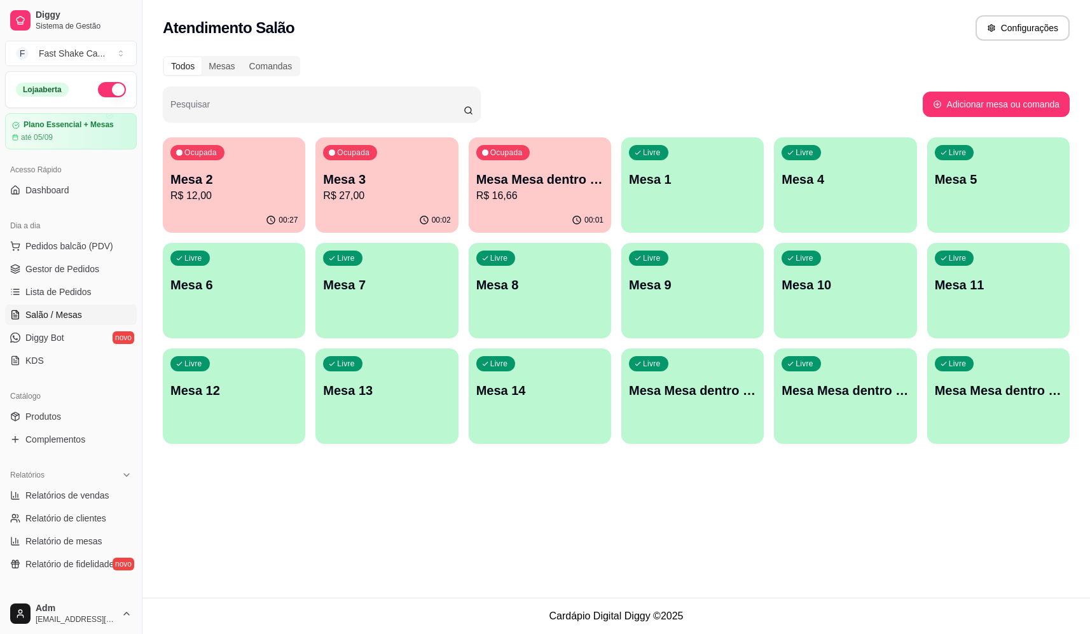
click at [392, 197] on p "R$ 27,00" at bounding box center [386, 195] width 127 height 15
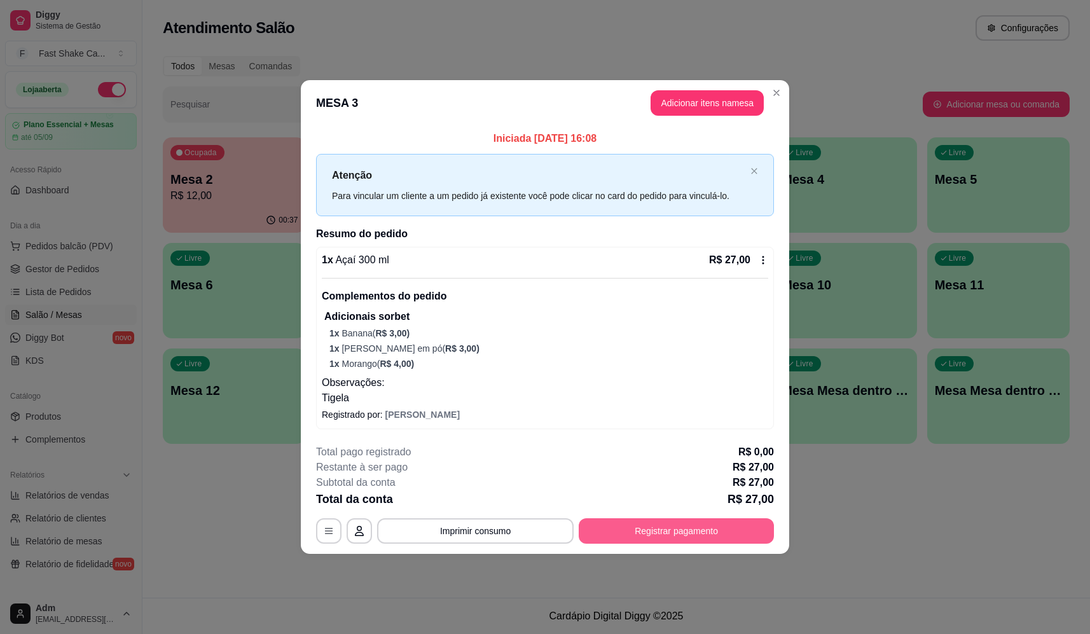
click at [650, 534] on button "Registrar pagamento" at bounding box center [676, 530] width 195 height 25
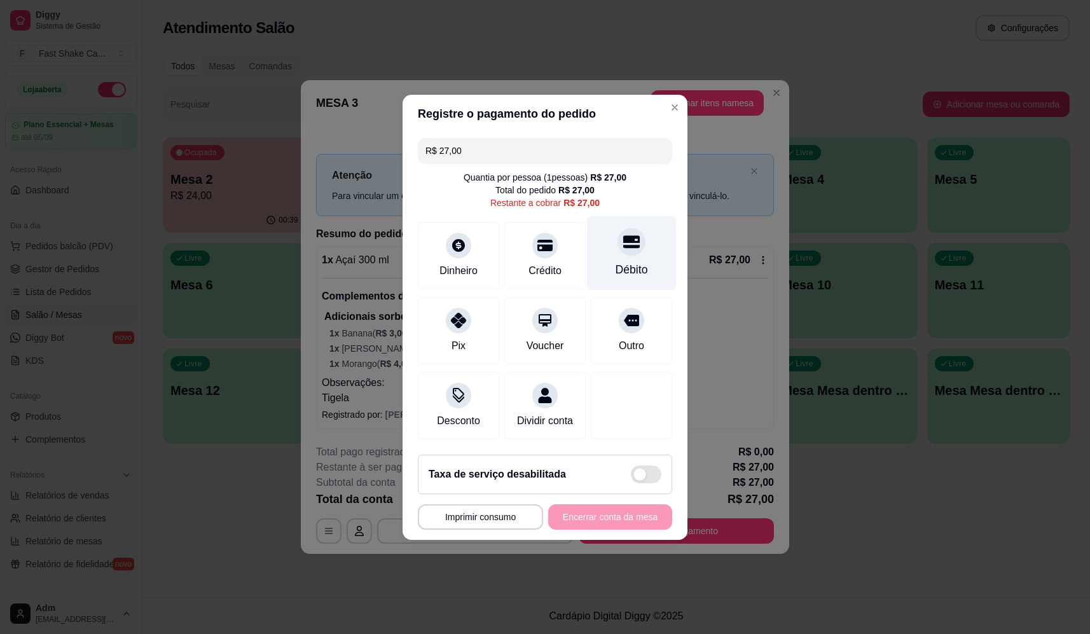
click at [618, 241] on div at bounding box center [632, 242] width 28 height 28
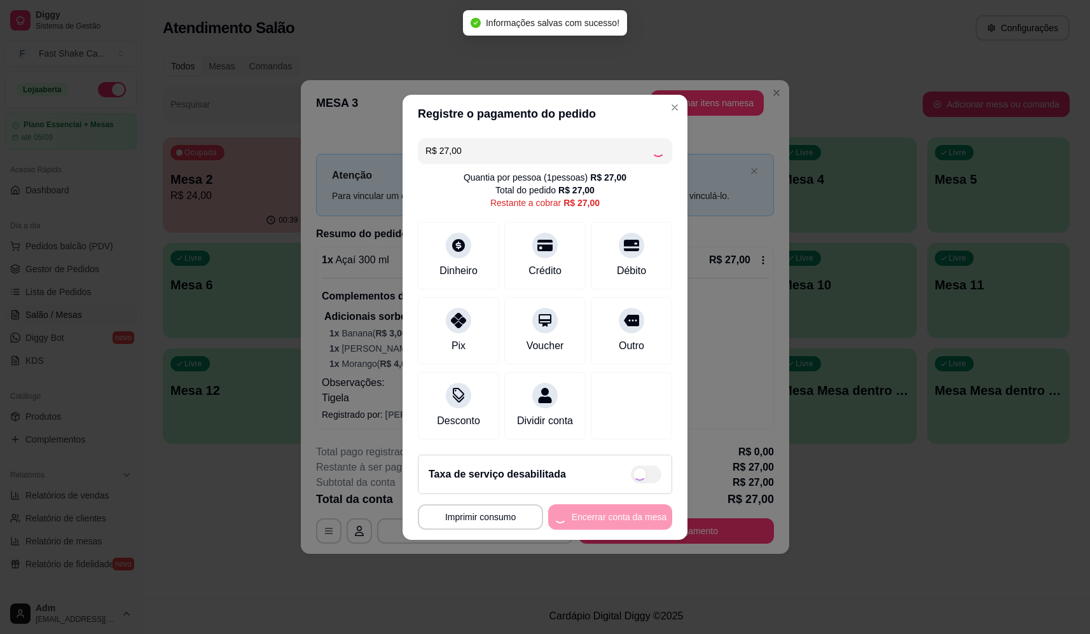
type input "R$ 0,00"
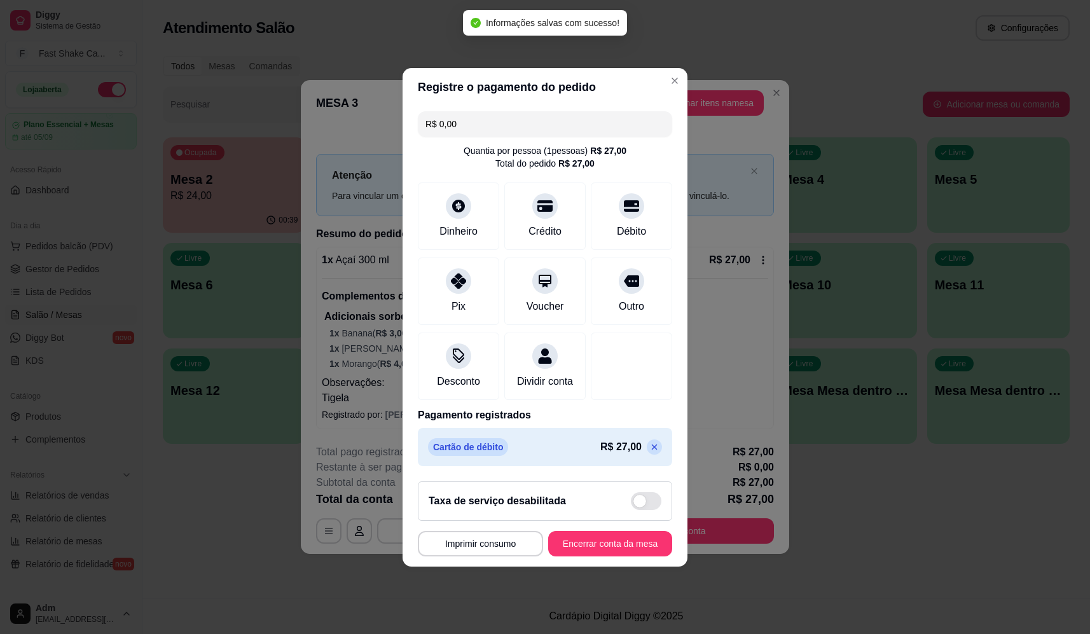
click at [633, 534] on footer "**********" at bounding box center [545, 518] width 285 height 95
click at [632, 546] on button "Encerrar conta da mesa" at bounding box center [610, 543] width 124 height 25
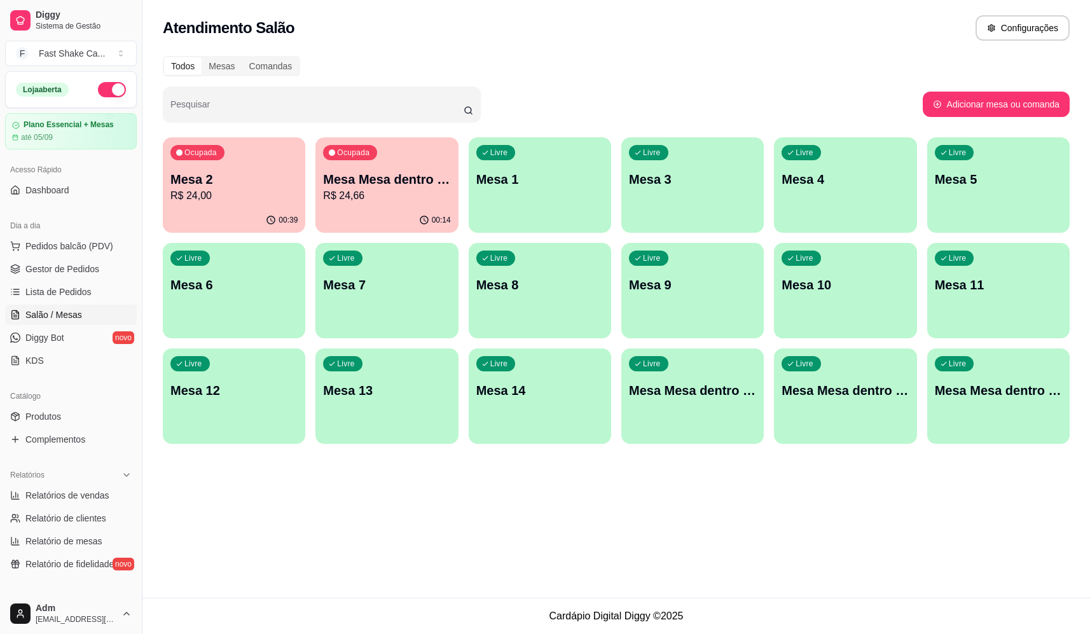
click at [422, 190] on p "R$ 24,66" at bounding box center [386, 195] width 127 height 15
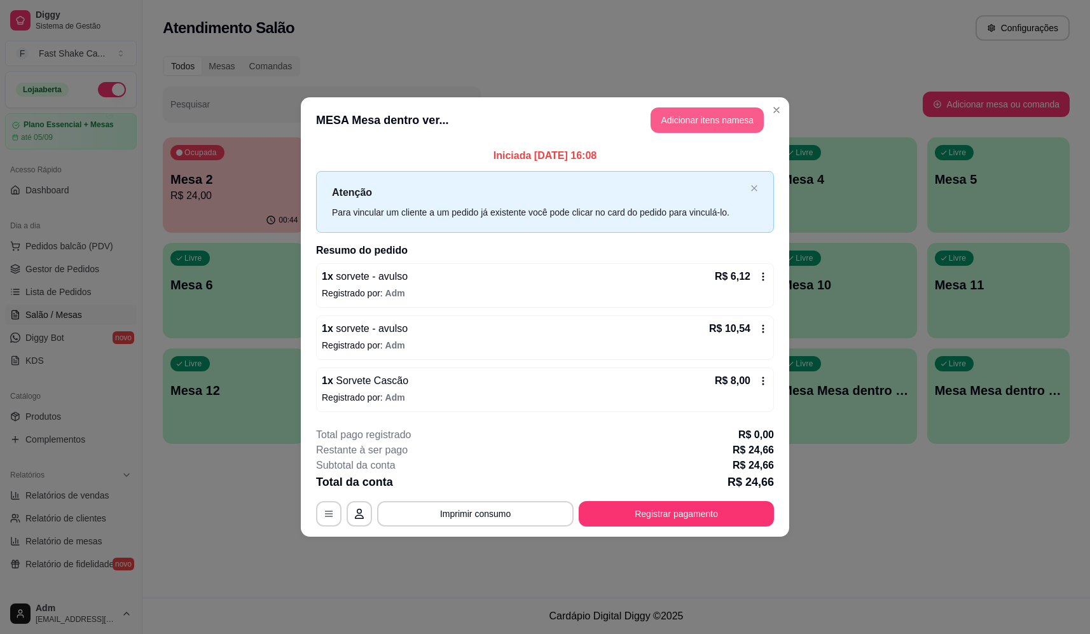
click at [695, 118] on button "Adicionar itens na mesa" at bounding box center [707, 120] width 113 height 25
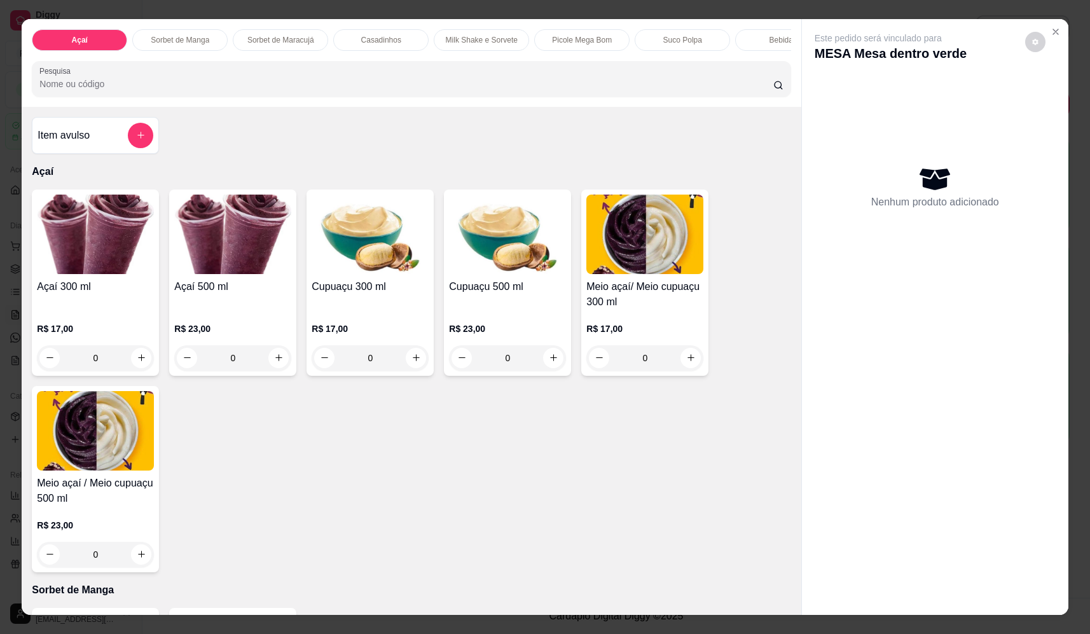
click at [246, 90] on input "Pesquisa" at bounding box center [406, 84] width 734 height 13
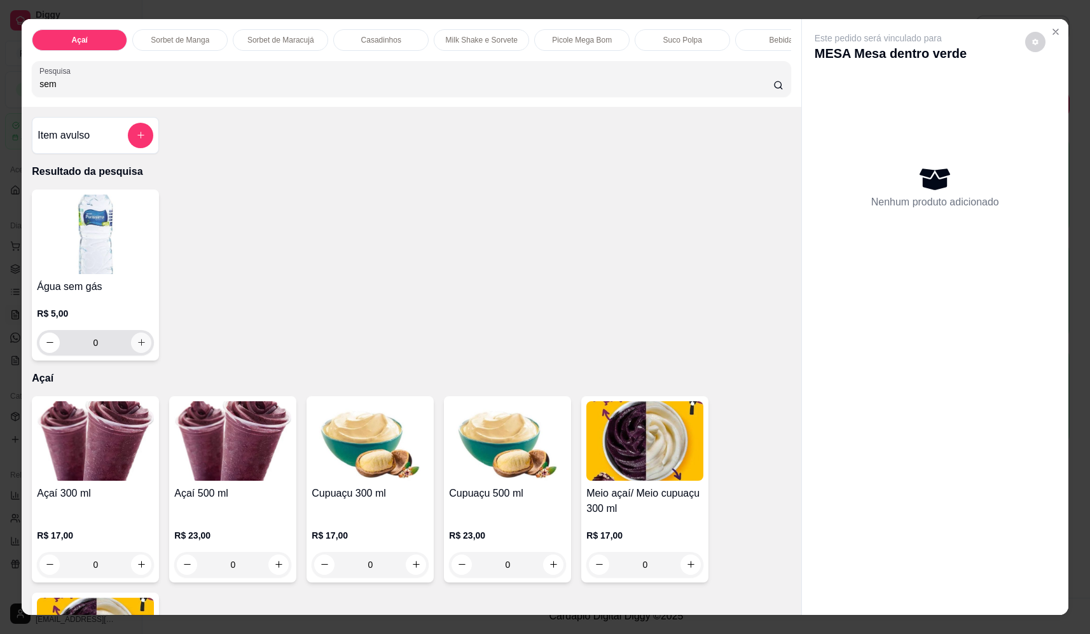
type input "sem"
click at [137, 347] on icon "increase-product-quantity" at bounding box center [142, 343] width 10 height 10
type input "1"
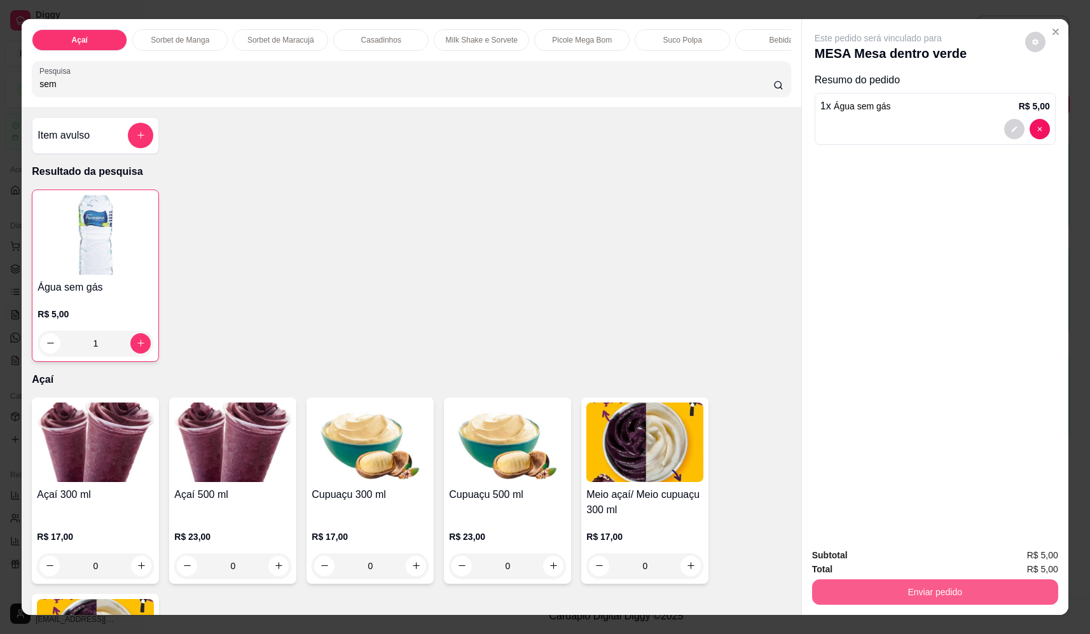
click at [1005, 597] on button "Enviar pedido" at bounding box center [935, 592] width 246 height 25
click at [926, 560] on button "Não registrar e enviar pedido" at bounding box center [893, 561] width 129 height 24
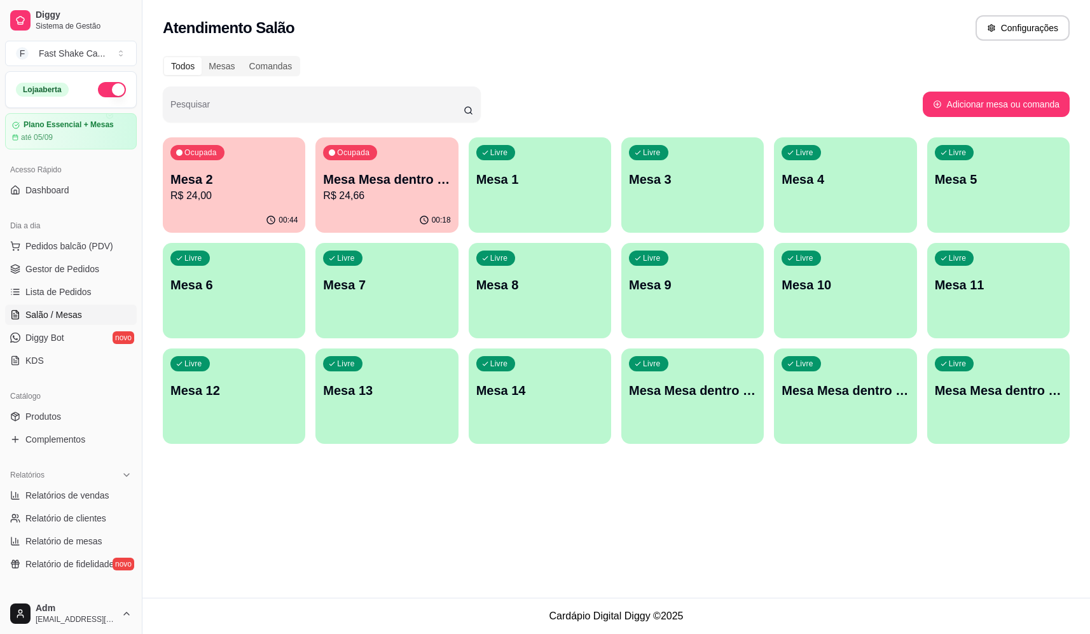
click at [415, 216] on div "00:18" at bounding box center [387, 220] width 143 height 25
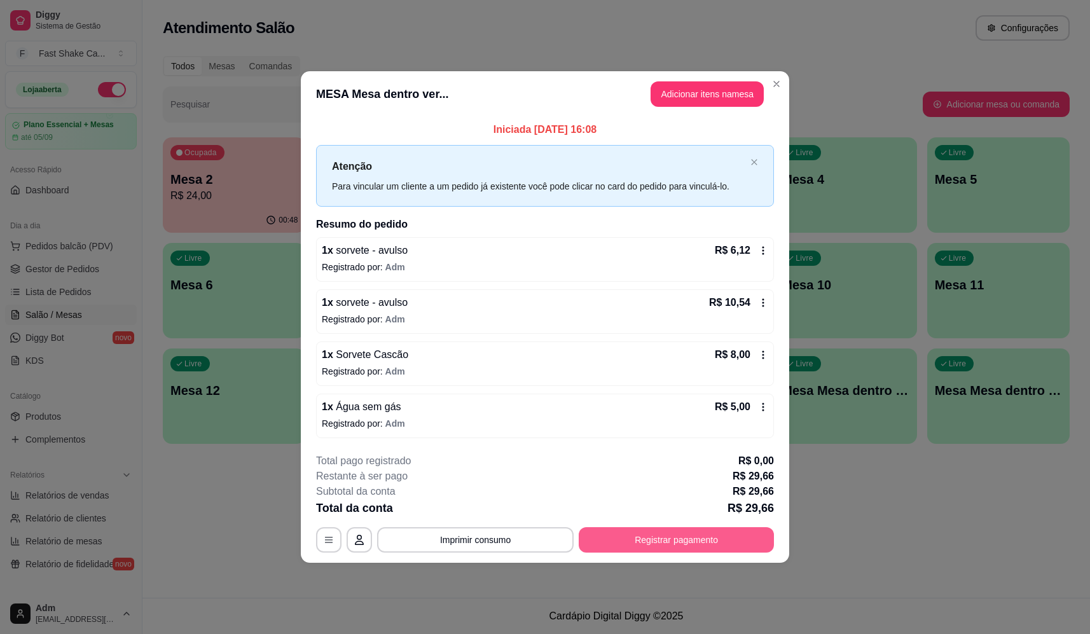
click at [715, 530] on button "Registrar pagamento" at bounding box center [676, 539] width 195 height 25
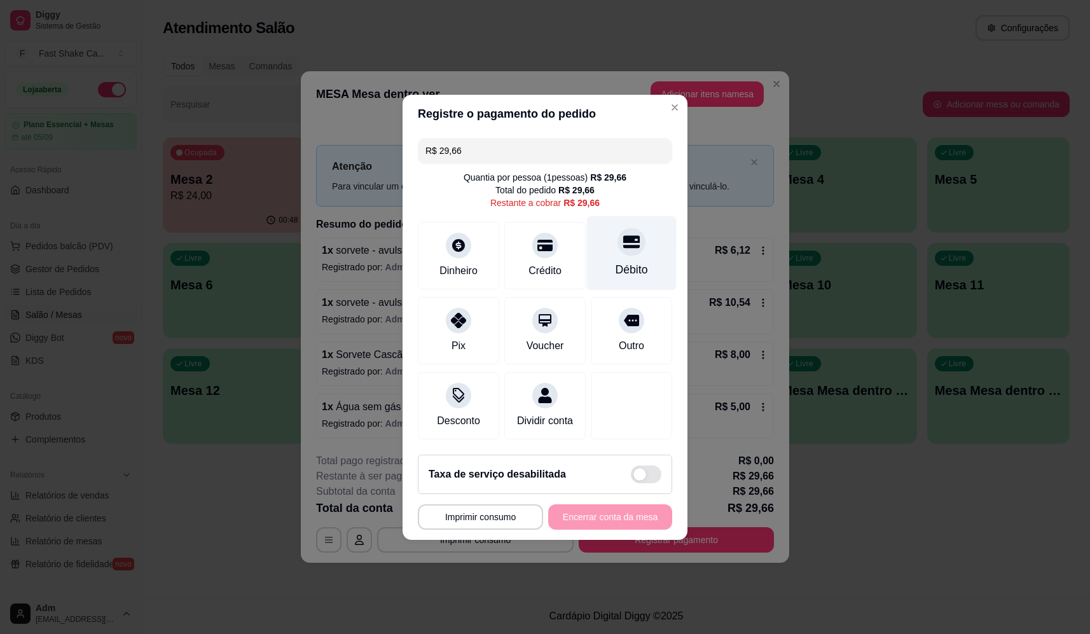
click at [621, 216] on div "Débito" at bounding box center [632, 253] width 90 height 74
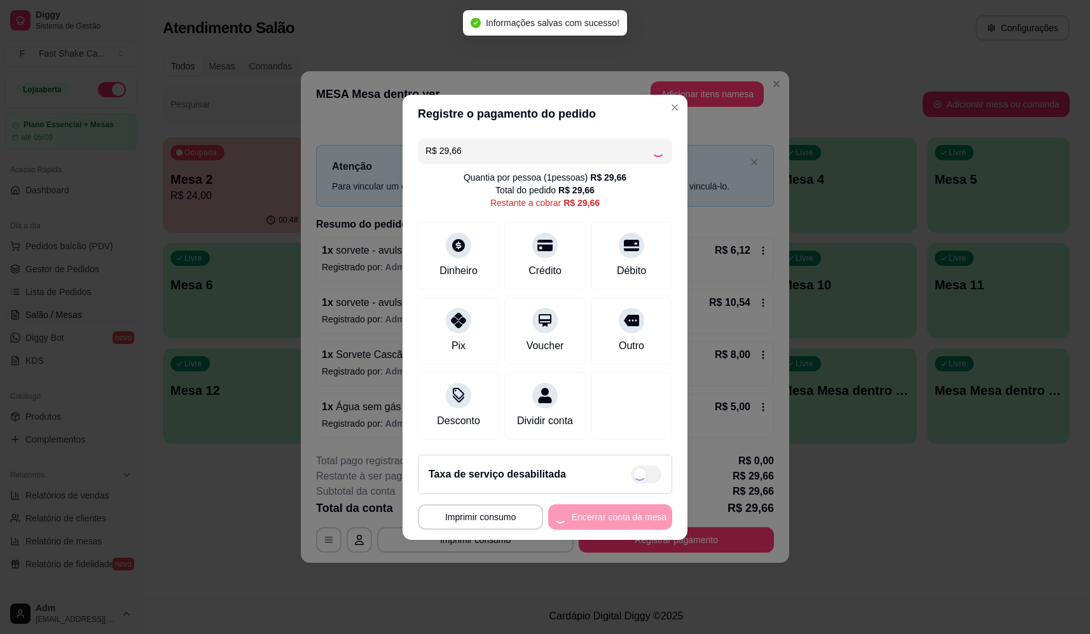
type input "R$ 0,00"
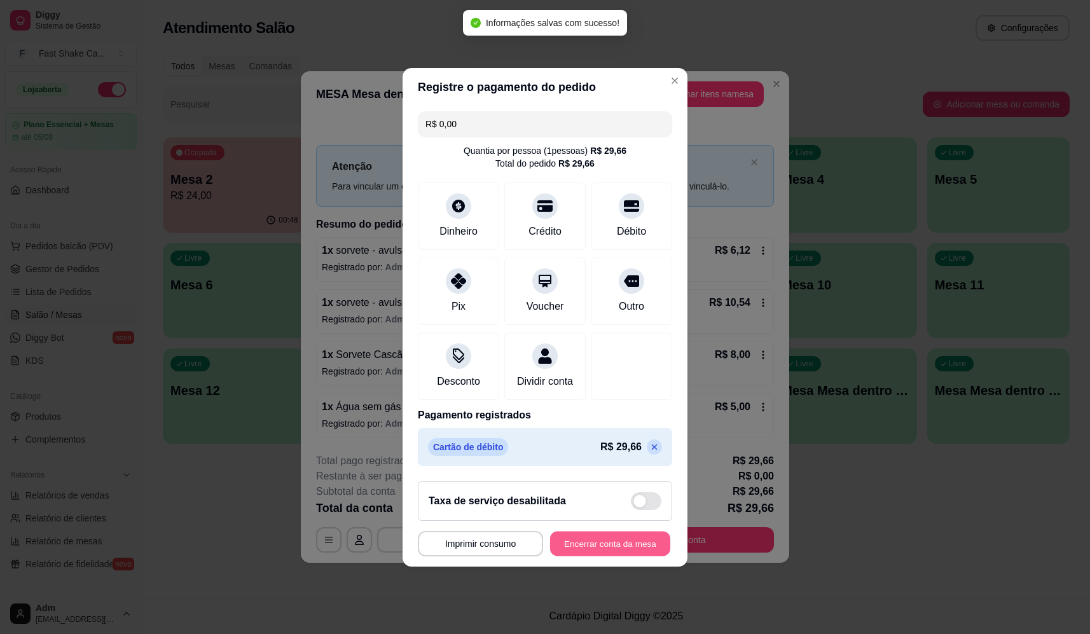
click at [627, 544] on button "Encerrar conta da mesa" at bounding box center [610, 543] width 120 height 25
